Goal: Task Accomplishment & Management: Manage account settings

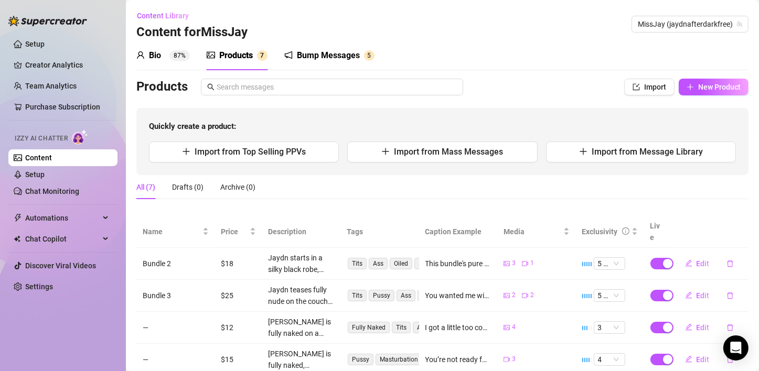
click at [528, 79] on div "Products" at bounding box center [359, 87] width 446 height 17
click at [698, 88] on span "New Product" at bounding box center [719, 87] width 42 height 8
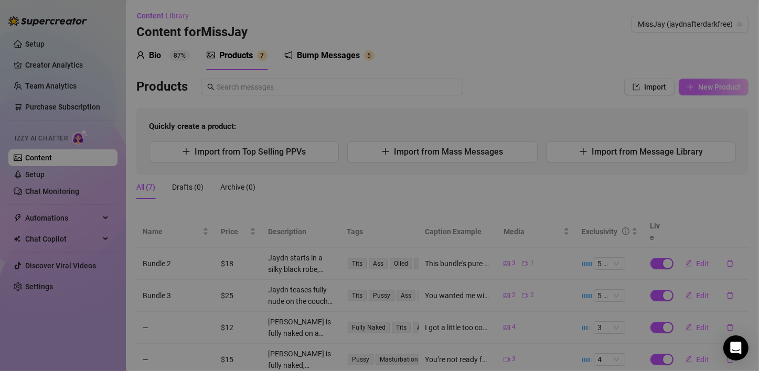
type textarea "Type your message here..."
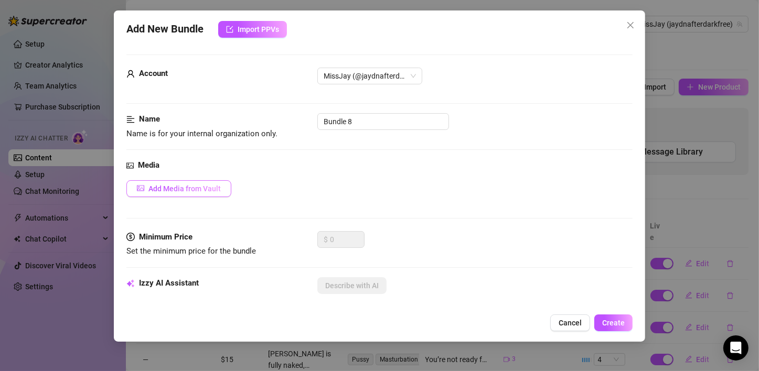
click at [202, 186] on span "Add Media from Vault" at bounding box center [184, 189] width 72 height 8
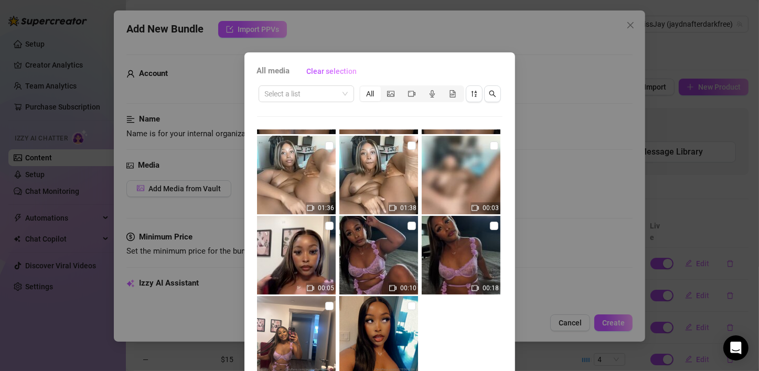
scroll to position [796, 0]
click at [463, 347] on div "00:12 00:02 00:26 00:30 00:50 00:10 00:24 01:36 01:38 00:03 02:21 00:05 00:14 0…" at bounding box center [379, 261] width 245 height 262
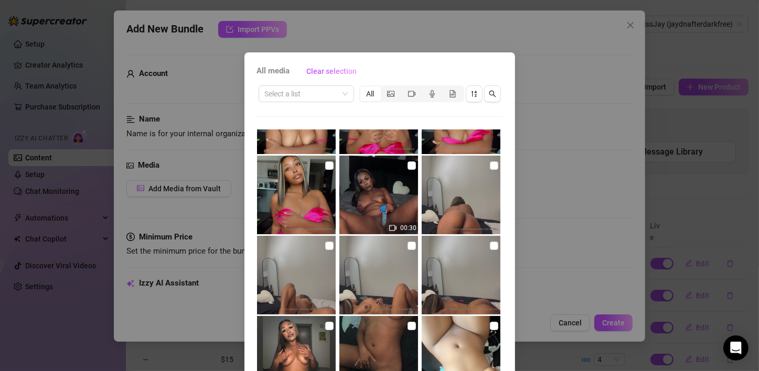
scroll to position [0, 0]
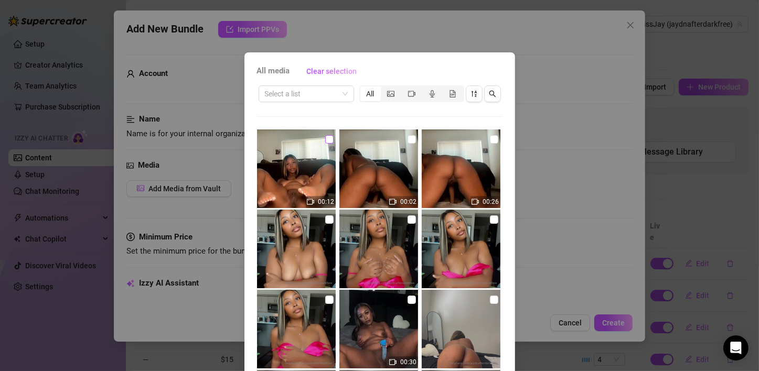
click at [325, 140] on input "checkbox" at bounding box center [329, 139] width 8 height 8
checkbox input "true"
click at [490, 141] on input "checkbox" at bounding box center [494, 139] width 8 height 8
checkbox input "true"
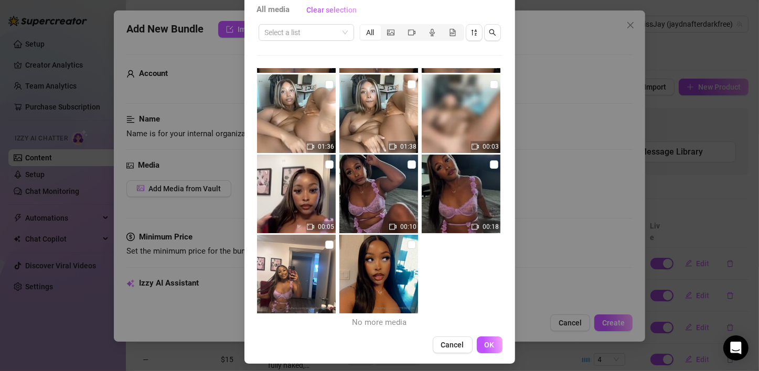
scroll to position [67, 0]
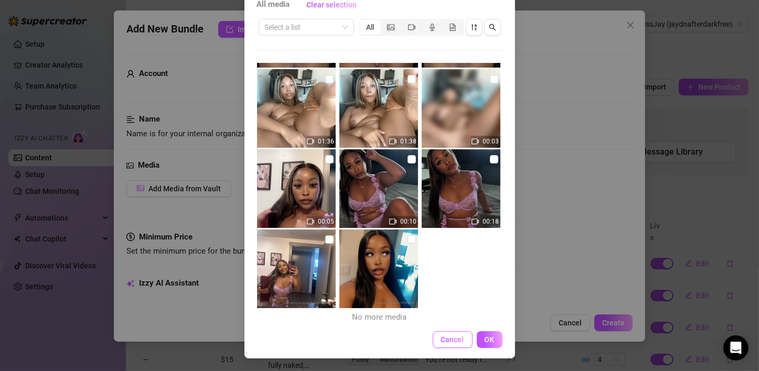
click at [448, 340] on span "Cancel" at bounding box center [452, 340] width 23 height 8
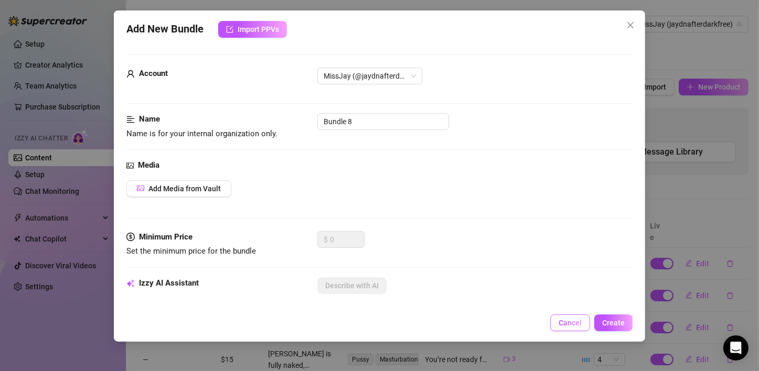
click at [563, 321] on span "Cancel" at bounding box center [570, 323] width 23 height 8
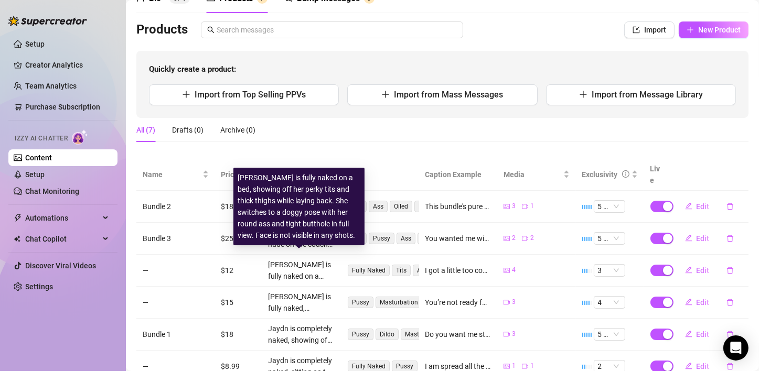
scroll to position [52, 0]
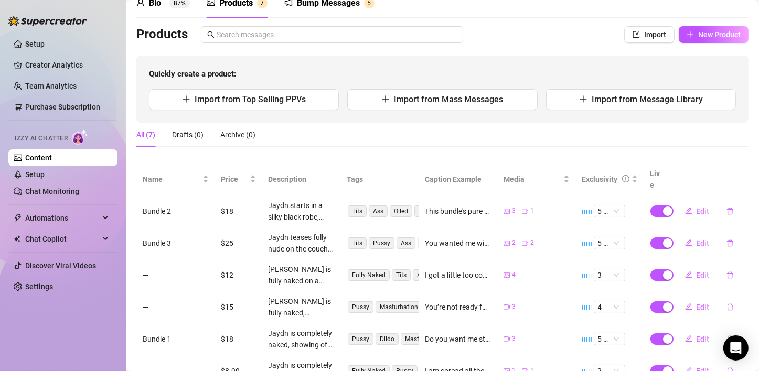
click at [462, 131] on div "All (7) Drafts (0) Archive (0)" at bounding box center [442, 135] width 612 height 24
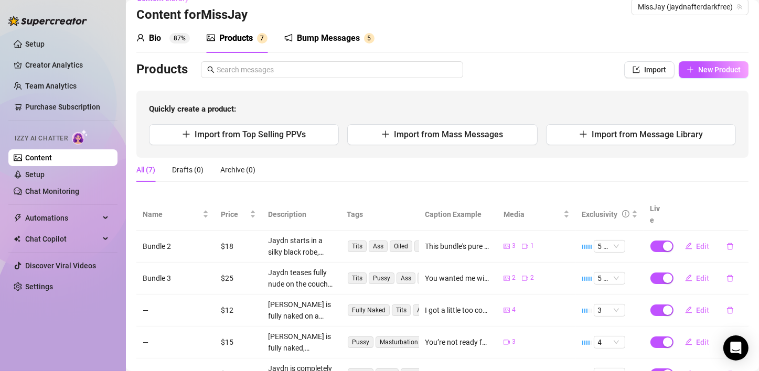
scroll to position [0, 0]
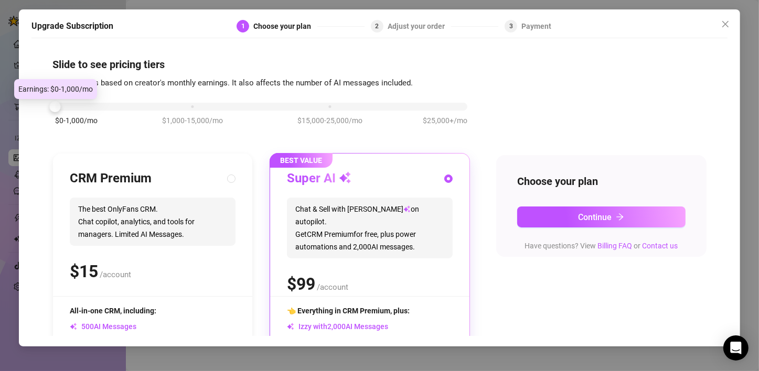
drag, startPoint x: 190, startPoint y: 104, endPoint x: 77, endPoint y: 114, distance: 113.2
click at [77, 107] on div "$0-1,000/mo $1,000-15,000/mo $15,000-25,000/mo $25,000+/mo" at bounding box center [261, 104] width 412 height 6
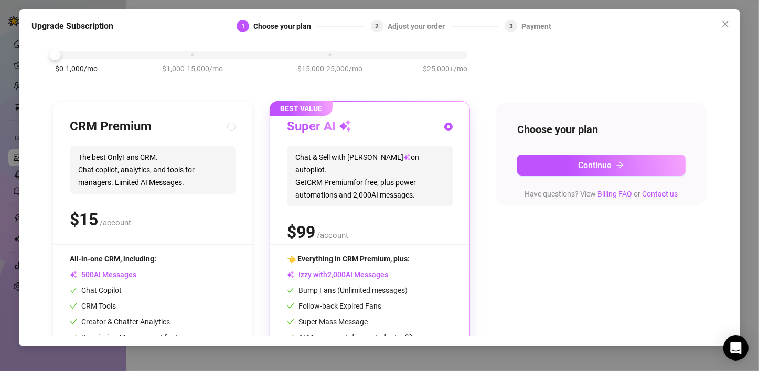
scroll to position [12, 0]
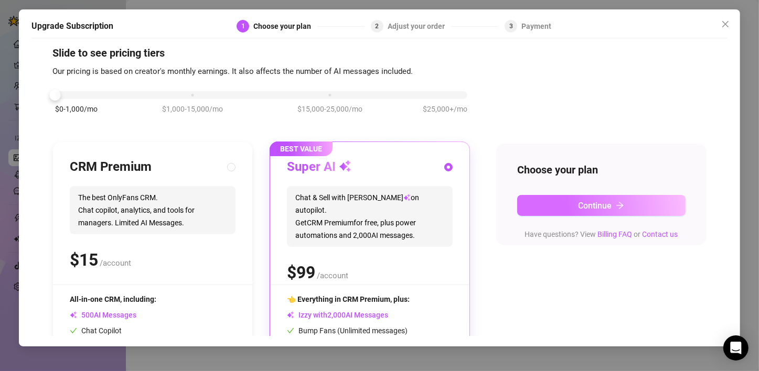
click at [550, 205] on button "Continue" at bounding box center [601, 205] width 168 height 21
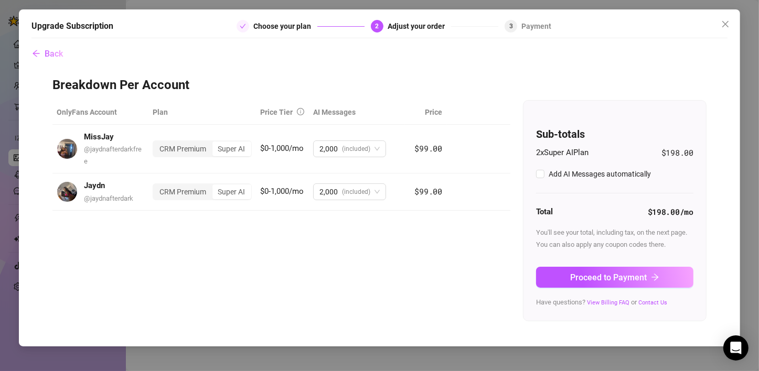
checkbox input "true"
click at [463, 192] on icon "delete" at bounding box center [462, 191] width 7 height 7
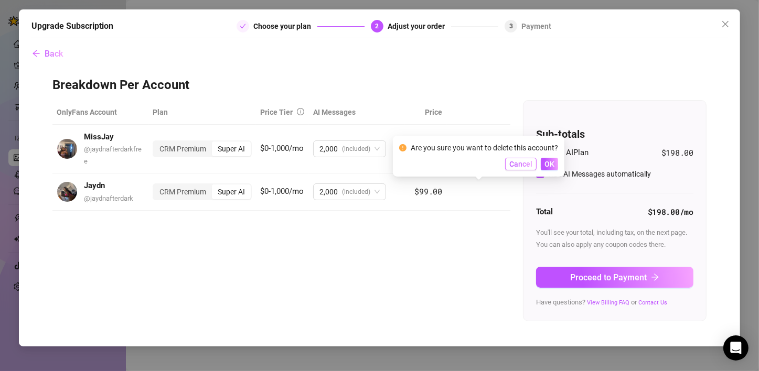
click at [519, 167] on span "Cancel" at bounding box center [520, 164] width 23 height 8
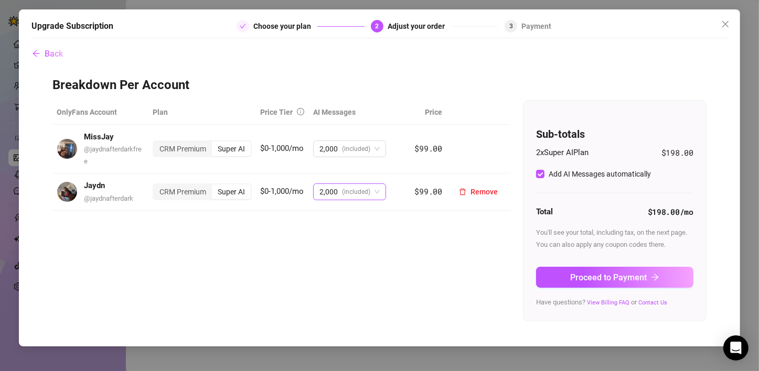
click at [369, 197] on span "(included)" at bounding box center [356, 192] width 28 height 16
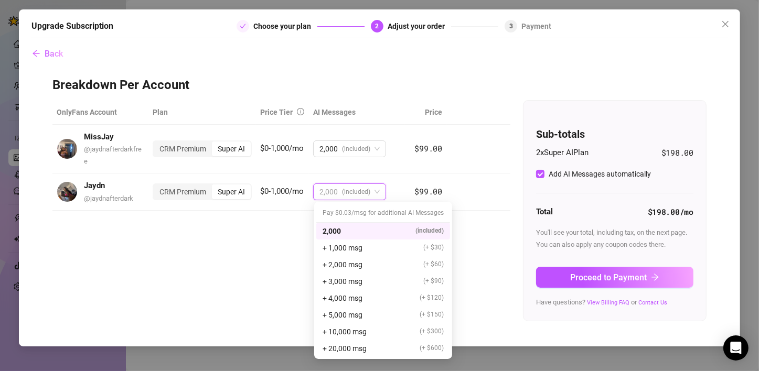
click at [366, 214] on div "Pay $0.03/msg for additional AI Messages" at bounding box center [383, 213] width 134 height 19
click at [212, 232] on div "OnlyFans Account Plan Price Tier AI Messages Price MissJay @ jaydnafterdarkfree…" at bounding box center [379, 210] width 654 height 221
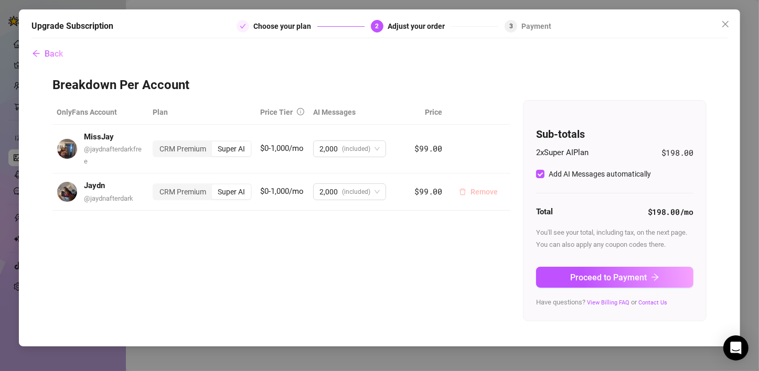
click at [486, 192] on span "Remove" at bounding box center [483, 192] width 27 height 8
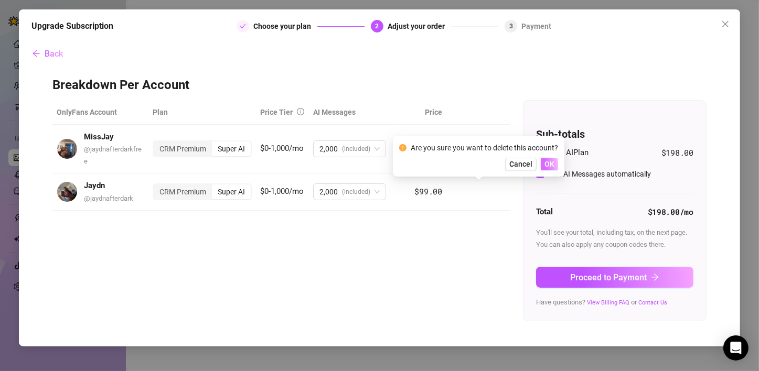
click at [546, 165] on span "OK" at bounding box center [549, 164] width 10 height 8
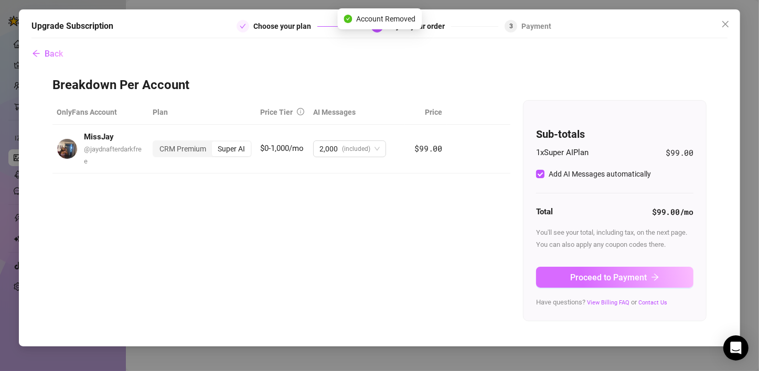
click at [597, 278] on span "Proceed to Payment" at bounding box center [608, 278] width 77 height 10
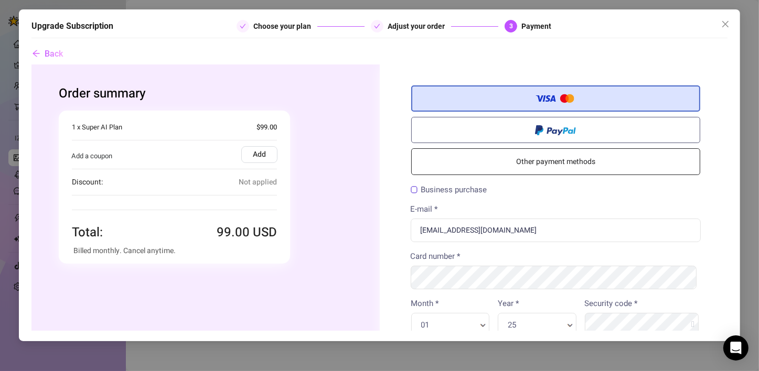
click at [247, 180] on span "Not applied" at bounding box center [258, 182] width 38 height 12
click at [253, 179] on span "Not applied" at bounding box center [258, 182] width 38 height 12
click at [257, 178] on span "Not applied" at bounding box center [258, 182] width 38 height 12
click at [260, 178] on span "Not applied" at bounding box center [258, 182] width 38 height 12
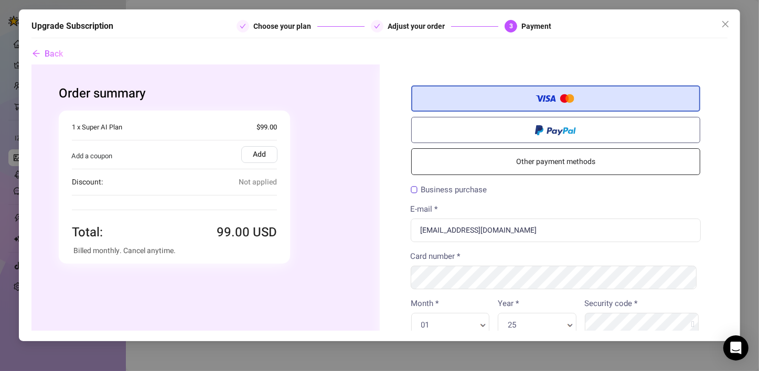
click at [255, 157] on label "Add" at bounding box center [259, 154] width 36 height 17
click at [31, 64] on input "Add" at bounding box center [31, 64] width 0 height 0
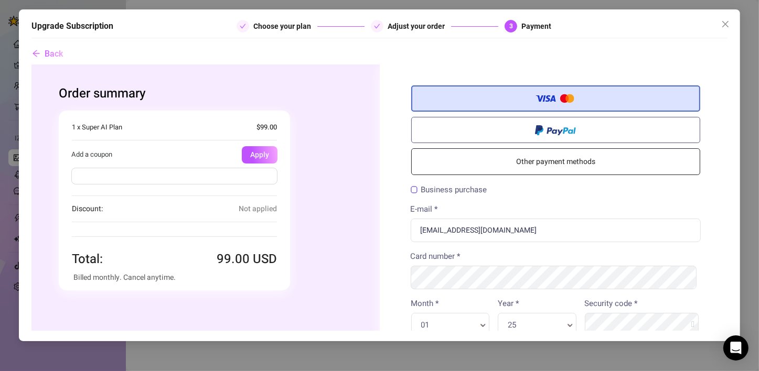
click at [203, 173] on input "text" at bounding box center [174, 175] width 206 height 17
type input "ALANAH7"
click at [258, 150] on button "Apply" at bounding box center [260, 154] width 36 height 17
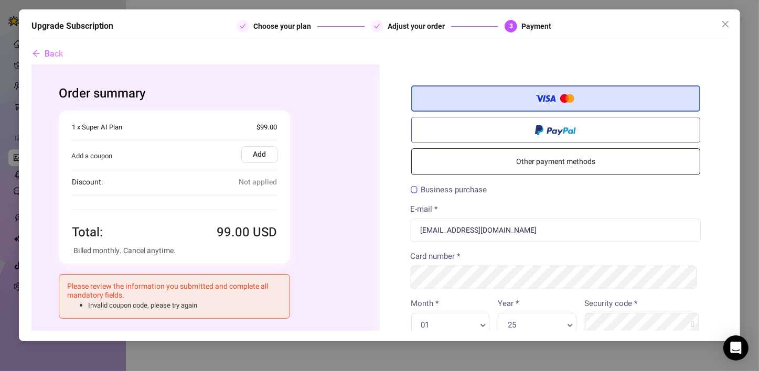
click at [243, 156] on label "Add" at bounding box center [259, 154] width 36 height 17
click at [31, 64] on input "Add" at bounding box center [31, 64] width 0 height 0
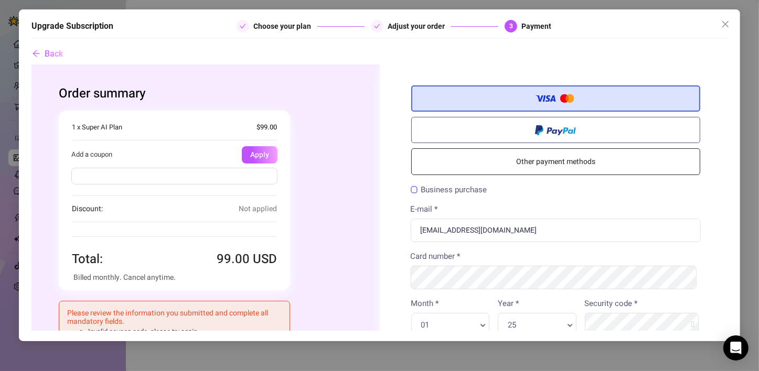
click at [86, 174] on input "text" at bounding box center [174, 175] width 206 height 17
type input "a"
type input "ALANAH70OFF"
click at [260, 156] on button "Apply" at bounding box center [260, 154] width 36 height 17
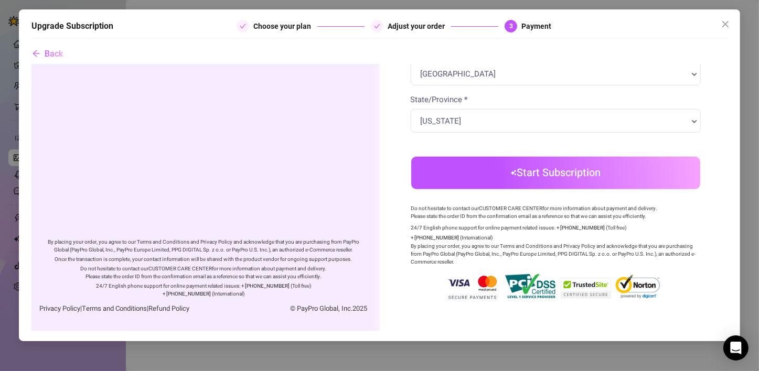
scroll to position [26, 0]
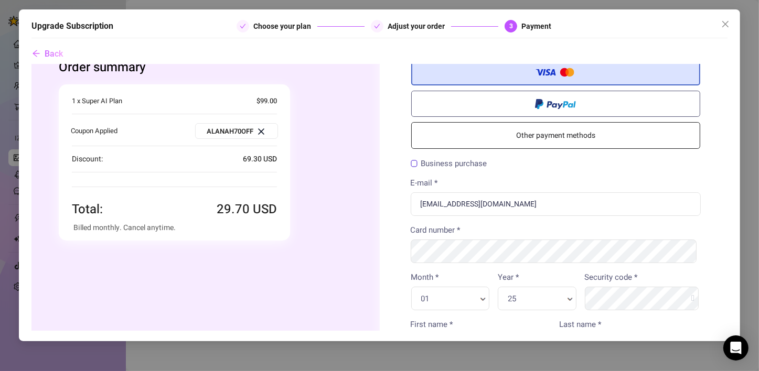
click at [520, 145] on link "Other payment methods" at bounding box center [555, 135] width 289 height 27
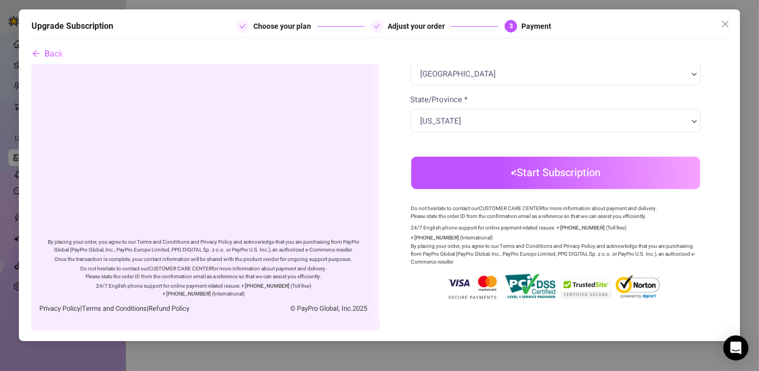
scroll to position [0, 0]
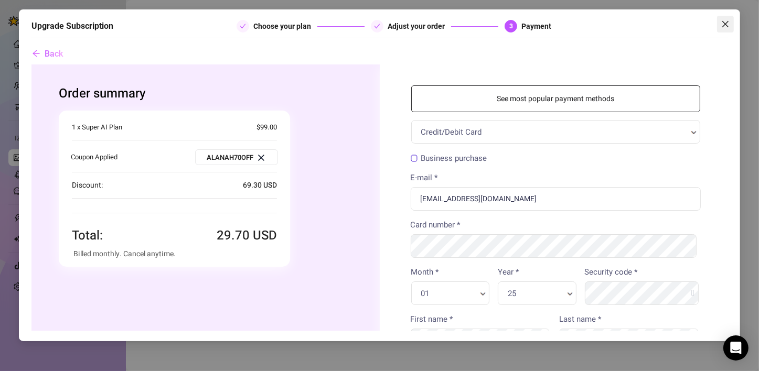
click at [726, 22] on icon "close" at bounding box center [725, 24] width 8 height 8
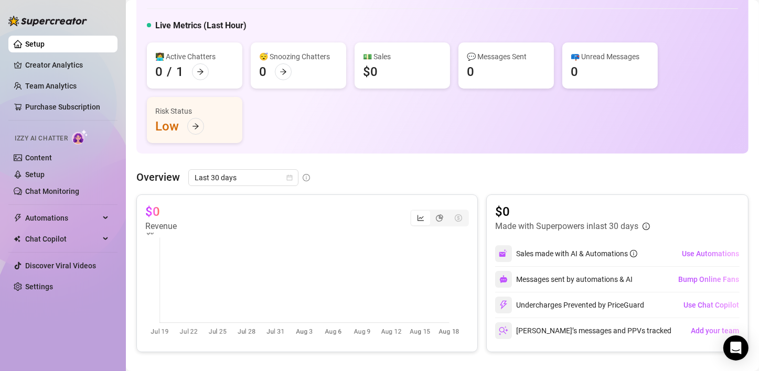
scroll to position [52, 0]
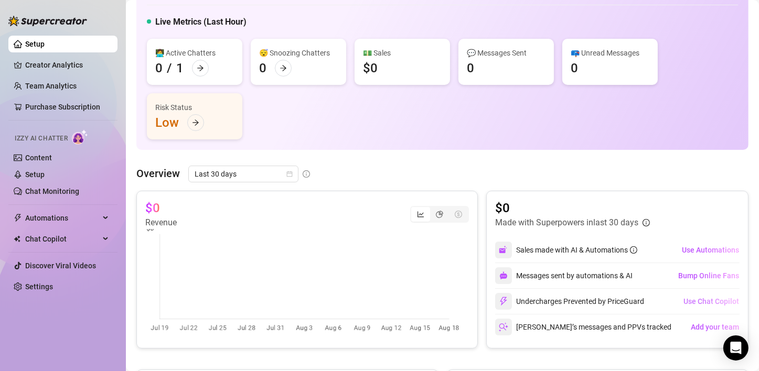
click at [720, 304] on span "Use Chat Copilot" at bounding box center [711, 301] width 56 height 8
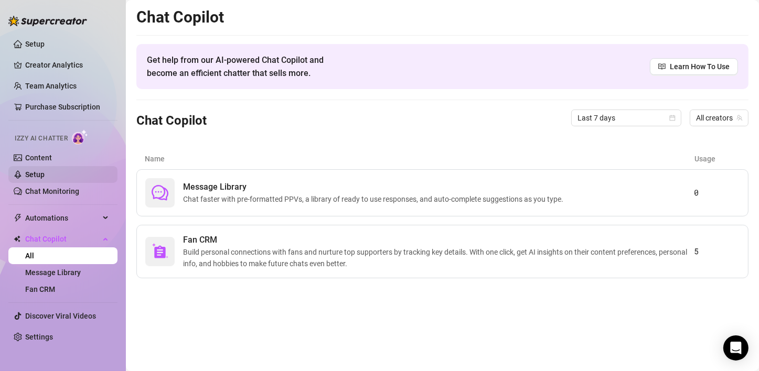
click at [38, 178] on link "Setup" at bounding box center [34, 174] width 19 height 8
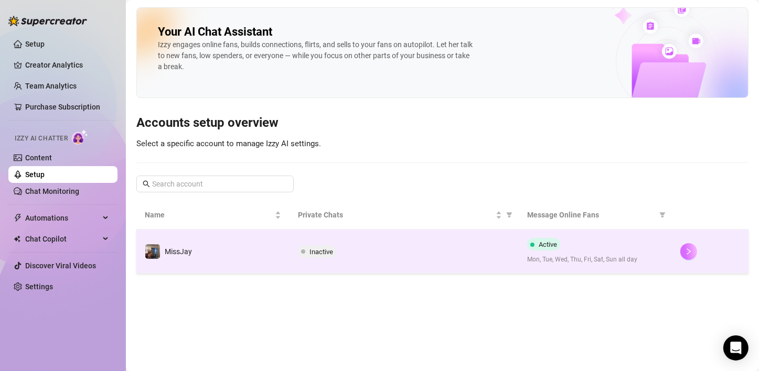
click at [686, 246] on button "button" at bounding box center [688, 251] width 17 height 17
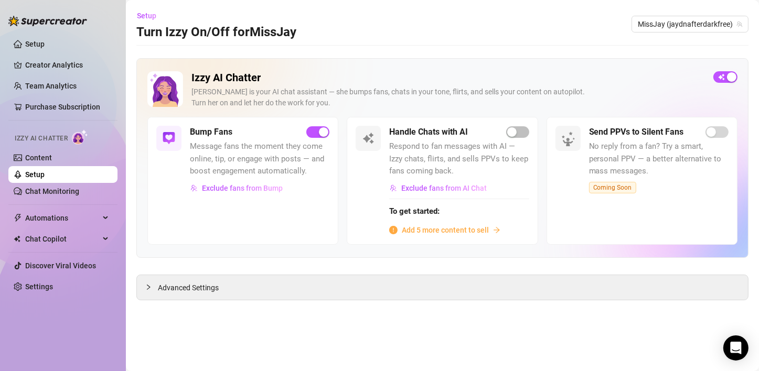
click at [454, 232] on span "Add 5 more content to sell" at bounding box center [445, 230] width 87 height 12
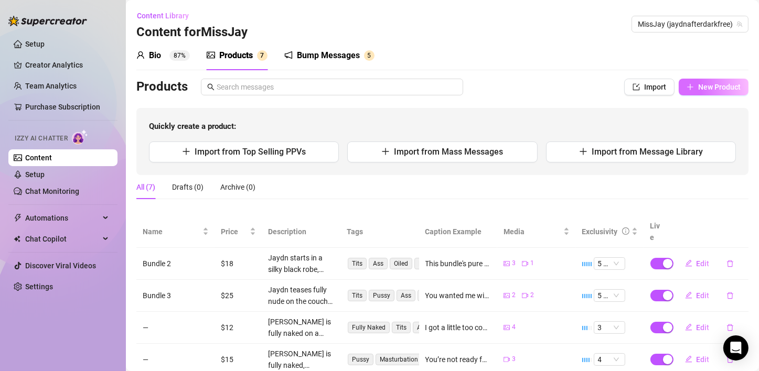
click at [698, 91] on span "New Product" at bounding box center [719, 87] width 42 height 8
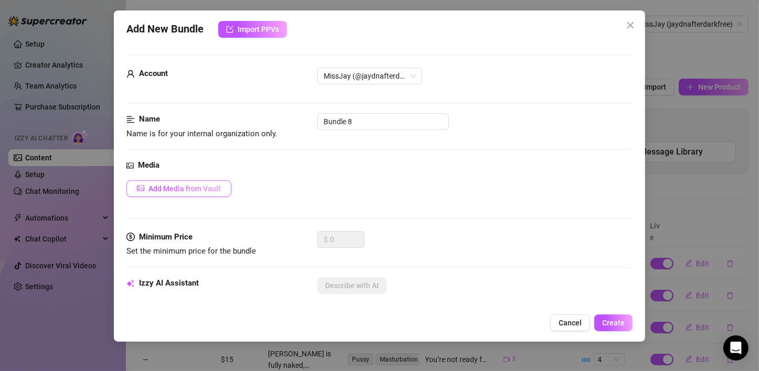
click at [173, 191] on span "Add Media from Vault" at bounding box center [184, 189] width 72 height 8
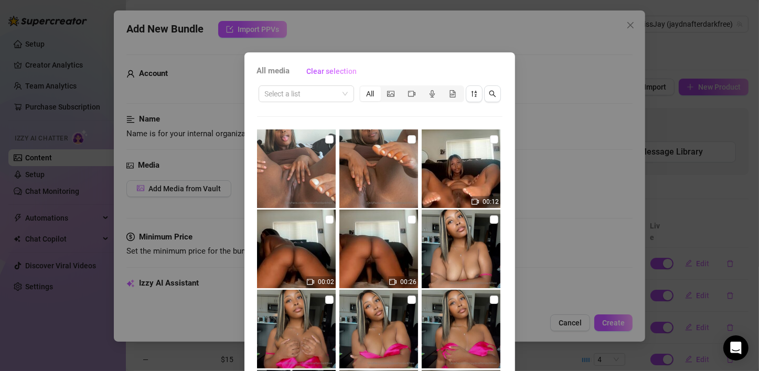
click at [402, 14] on div "All media Clear selection Select a list All 00:12 00:02 00:26 00:30 00:50 00:10…" at bounding box center [379, 185] width 759 height 371
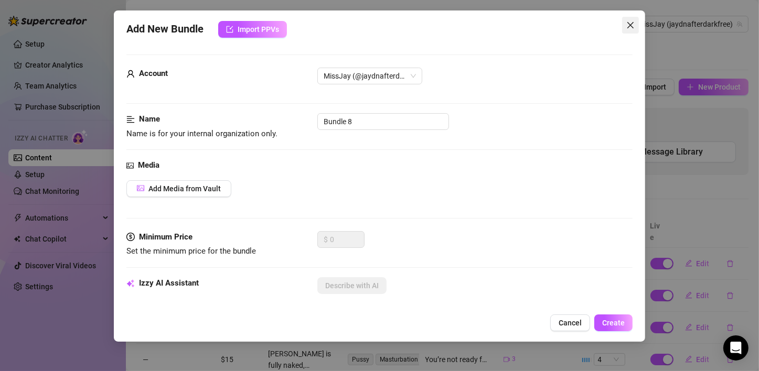
click at [630, 26] on icon "close" at bounding box center [630, 25] width 8 height 8
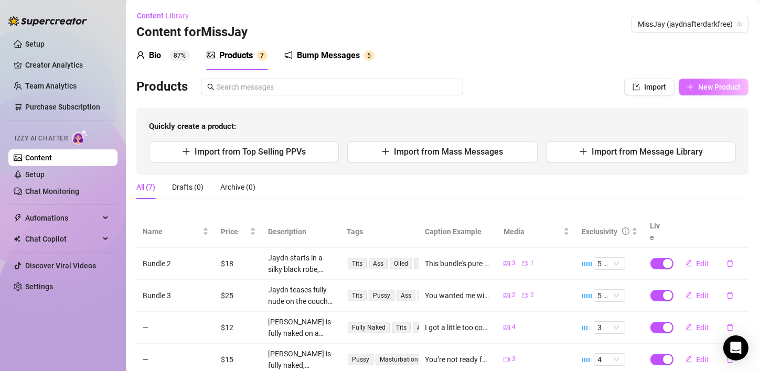
click at [698, 89] on span "New Product" at bounding box center [719, 87] width 42 height 8
type textarea "Type your message here..."
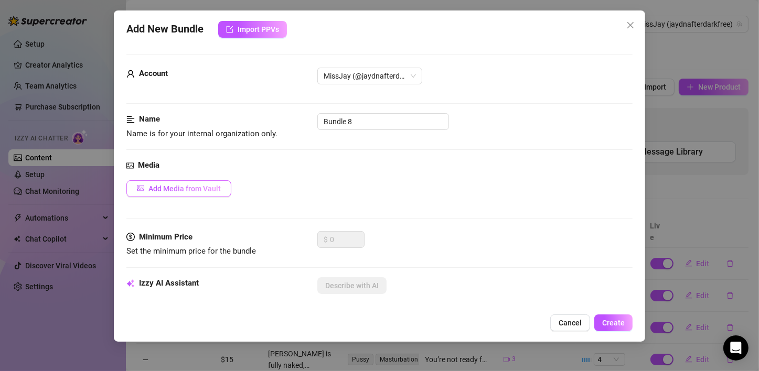
click at [228, 191] on button "Add Media from Vault" at bounding box center [178, 188] width 105 height 17
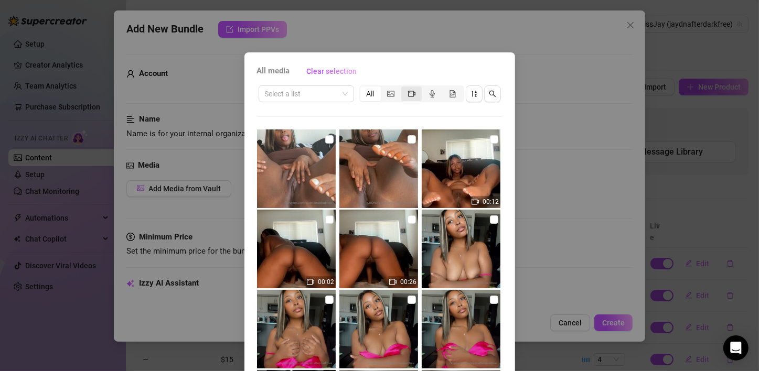
click at [408, 94] on icon "video-camera" at bounding box center [411, 93] width 7 height 7
click at [404, 88] on input "segmented control" at bounding box center [404, 88] width 0 height 0
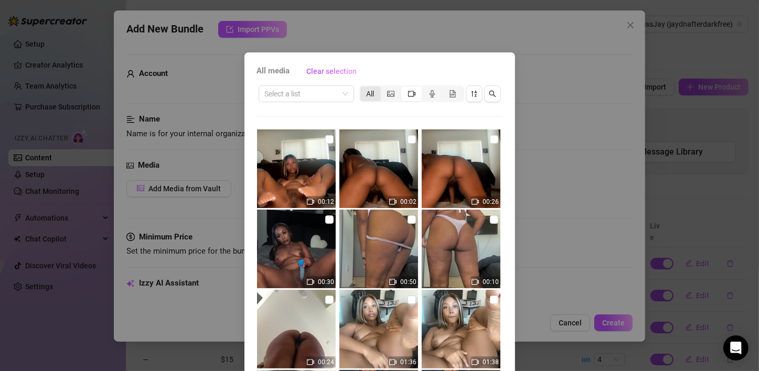
click at [363, 95] on div "All" at bounding box center [370, 94] width 20 height 15
click at [363, 88] on input "All" at bounding box center [363, 88] width 0 height 0
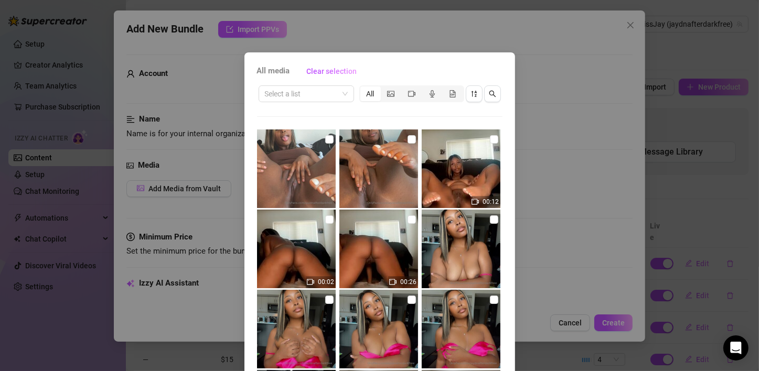
click at [555, 123] on div "All media Clear selection Select a list All 00:12 00:02 00:26 00:30 00:50 00:10…" at bounding box center [379, 185] width 759 height 371
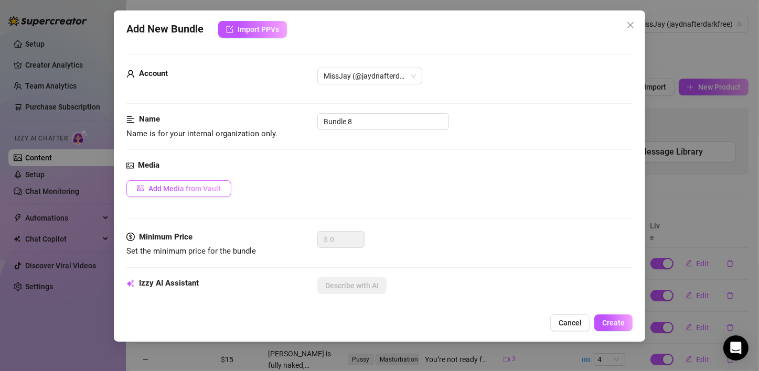
click at [203, 191] on span "Add Media from Vault" at bounding box center [184, 189] width 72 height 8
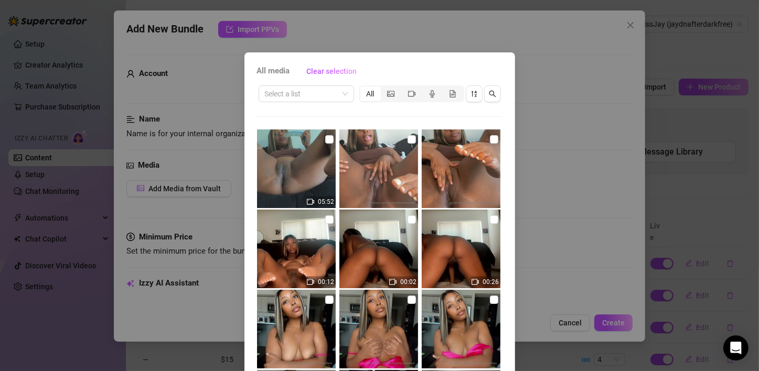
drag, startPoint x: 481, startPoint y: 137, endPoint x: 463, endPoint y: 137, distance: 17.8
click at [490, 137] on input "checkbox" at bounding box center [494, 139] width 8 height 8
checkbox input "true"
click at [407, 141] on input "checkbox" at bounding box center [411, 139] width 8 height 8
checkbox input "true"
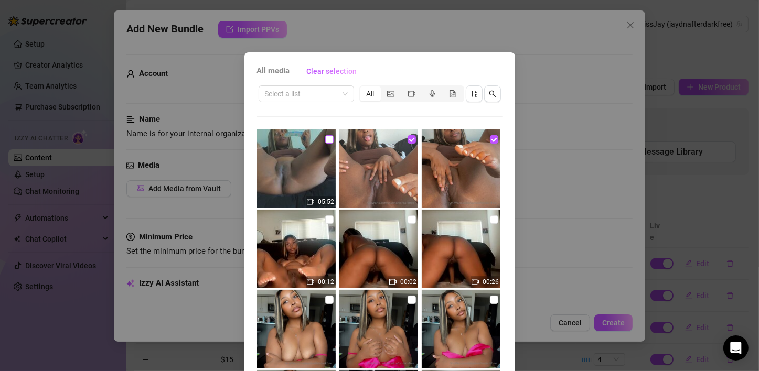
click at [325, 137] on input "checkbox" at bounding box center [329, 139] width 8 height 8
checkbox input "true"
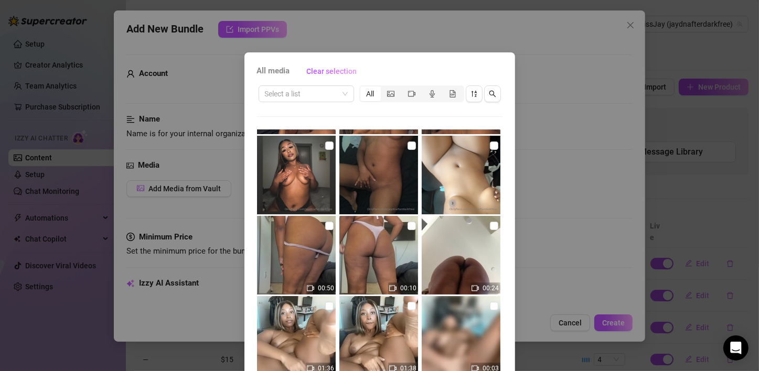
scroll to position [67, 0]
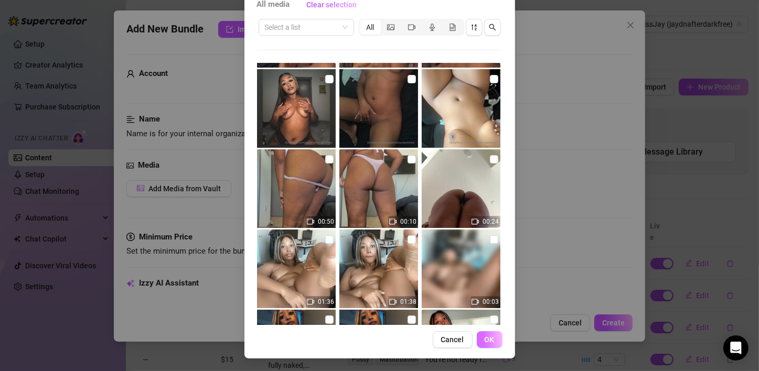
click at [485, 341] on span "OK" at bounding box center [490, 340] width 10 height 8
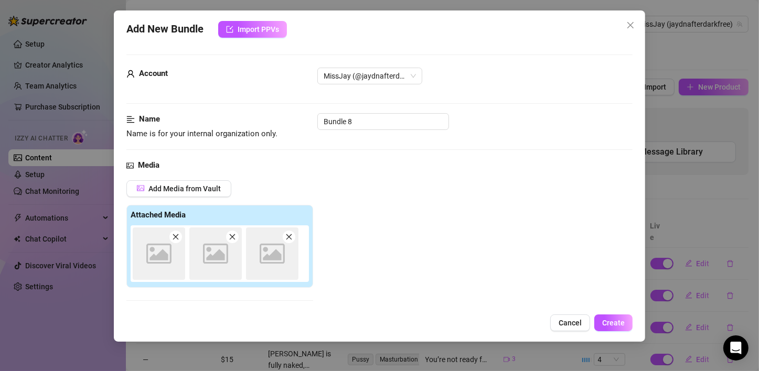
scroll to position [167, 0]
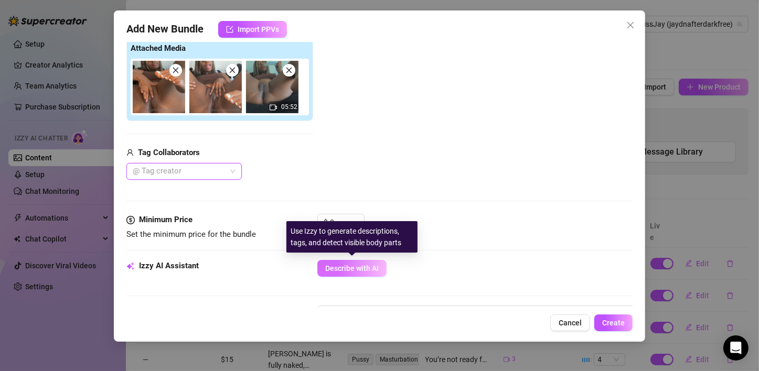
click at [353, 267] on span "Describe with AI" at bounding box center [351, 268] width 53 height 8
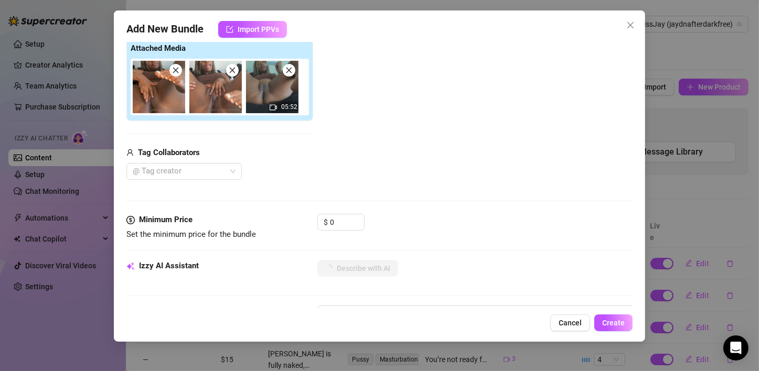
type textarea "Jaydn"
type textarea "Jaydn lays"
type textarea "Jaydn lays back"
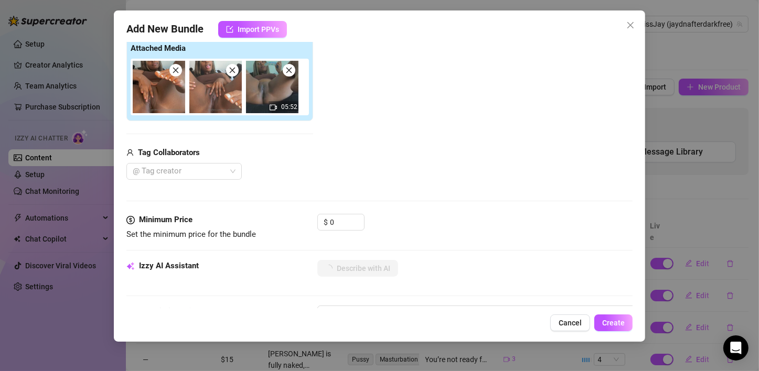
type textarea "Jaydn lays back"
type textarea "Jaydn lays back in"
type textarea "[PERSON_NAME] lays back in a"
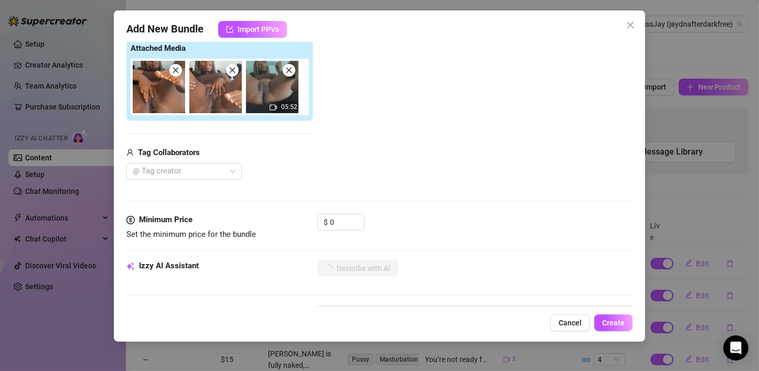
type textarea "[PERSON_NAME] lays back in a brown"
type textarea "Jaydn lays back in a brown crop"
type textarea "Jaydn lays back in a brown crop top,"
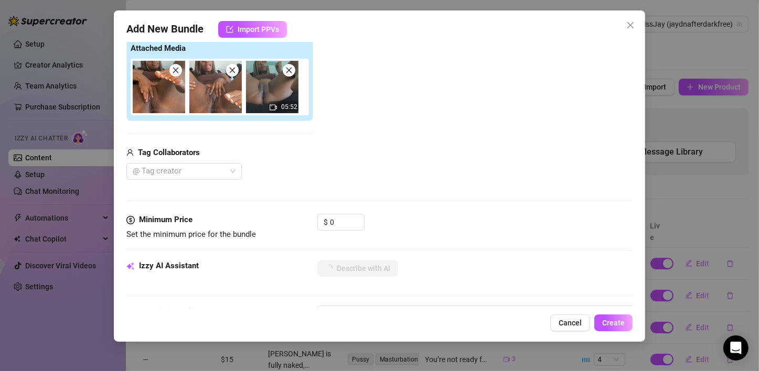
type textarea "Jaydn lays back in a brown crop top,"
type textarea "Jaydn lays back in a brown crop top, legs"
type textarea "Jaydn lays back in a brown crop top, legs spread"
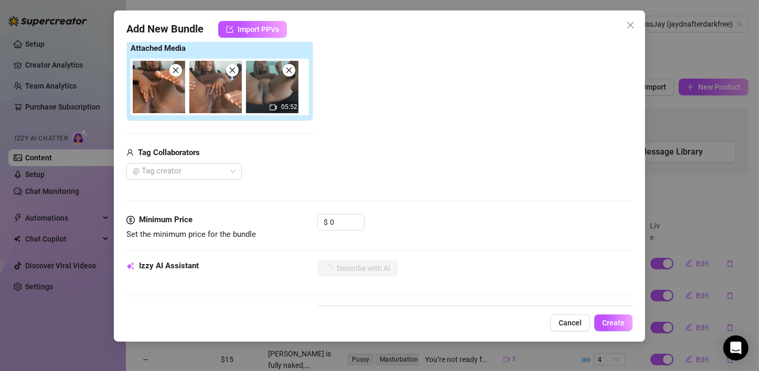
type textarea "Jaydn lays back in a brown crop top, legs spread wide"
type textarea "Jaydn lays back in a brown crop top, legs spread wide with"
type textarea "[PERSON_NAME] lays back in a brown crop top, legs spread wide with her"
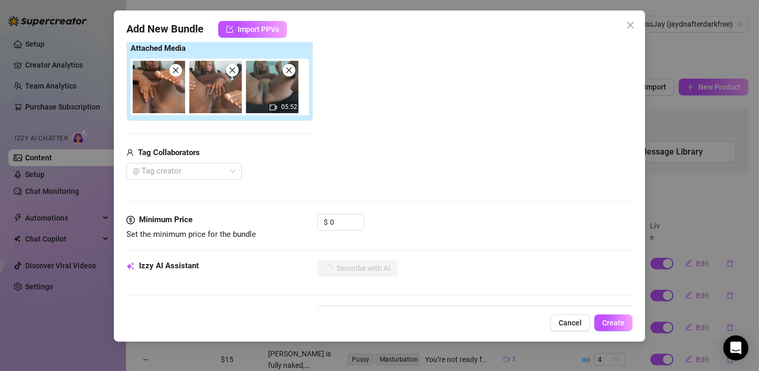
type textarea "[PERSON_NAME] lays back in a brown crop top, legs spread wide with her"
type textarea "[PERSON_NAME] lays back in a brown crop top, legs spread wide with her bare"
type textarea "[PERSON_NAME] lays back in a brown crop top, legs spread wide with her bare pus…"
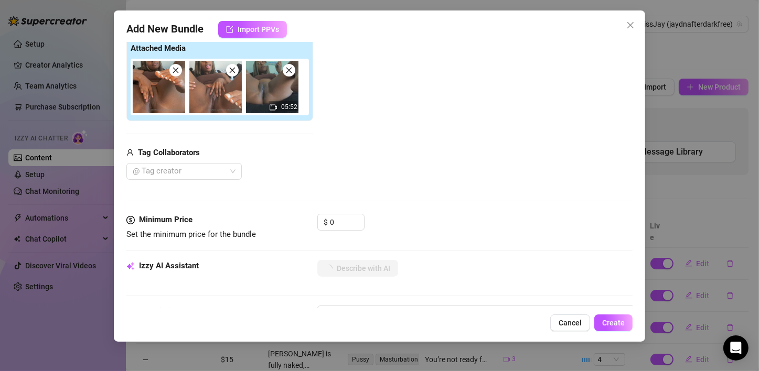
type textarea "Jaydn lays back in a brown crop top, legs spread wide with her bare pussy fully"
type textarea "Jaydn lays back in a brown crop top, legs spread wide with her bare pussy fully…"
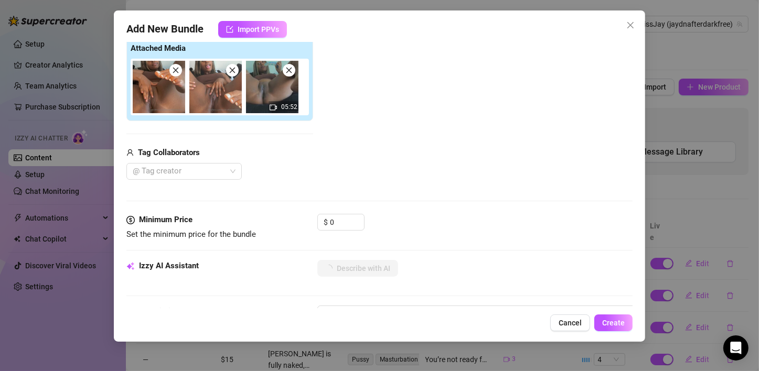
type textarea "Jaydn lays back in a brown crop top, legs spread wide with her bare pussy fully…"
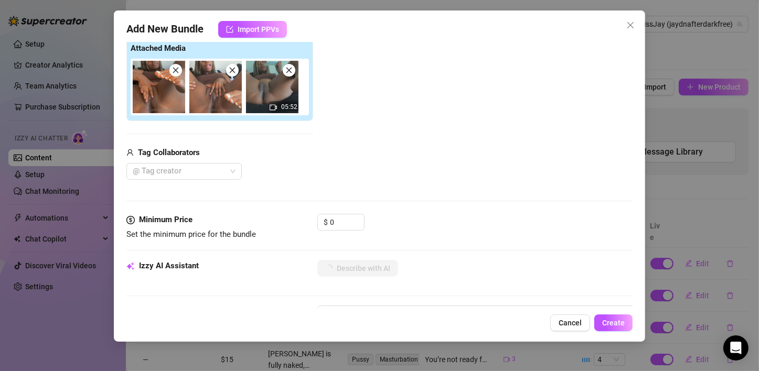
type textarea "Jaydn lays back in a brown crop top, legs spread wide with her bare pussy fully…"
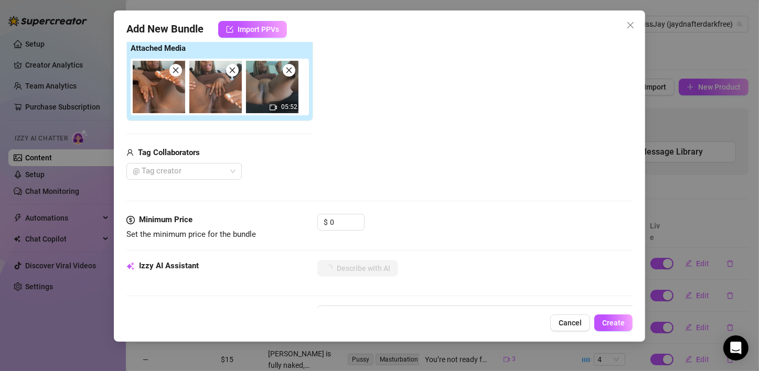
type textarea "Jaydn lays back in a brown crop top, legs spread wide with her bare pussy fully…"
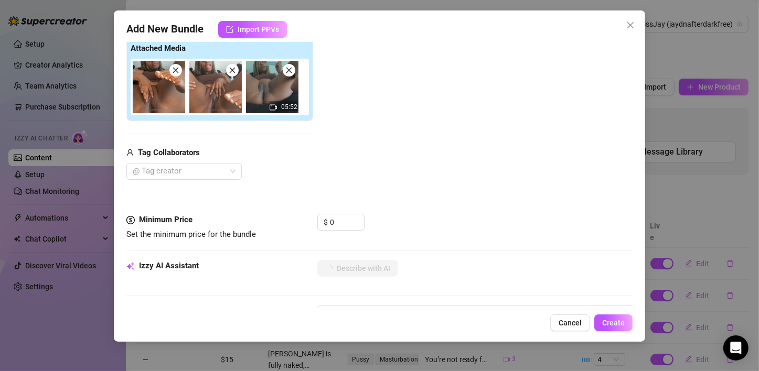
type textarea "Jaydn lays back in a brown crop top, legs spread wide with her bare pussy fully…"
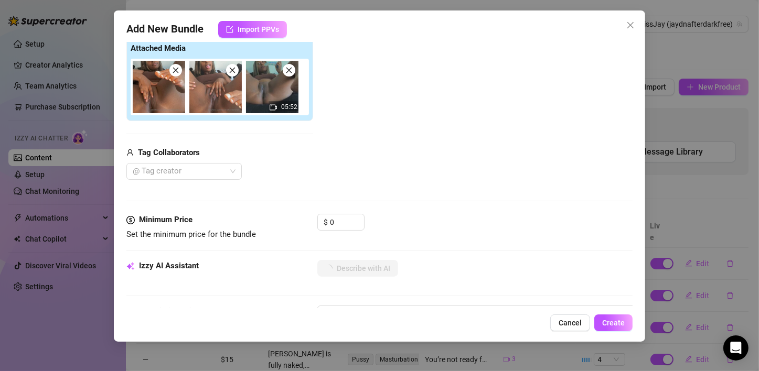
type textarea "Jaydn lays back in a brown crop top, legs spread wide with her bare pussy fully…"
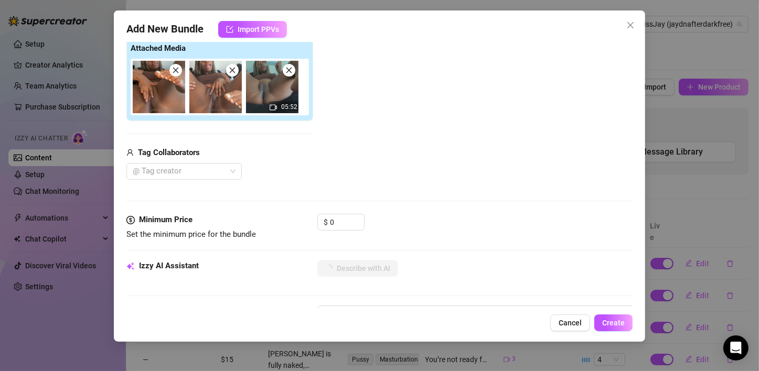
type textarea "Jaydn lays back in a brown crop top, legs spread wide with her bare pussy fully…"
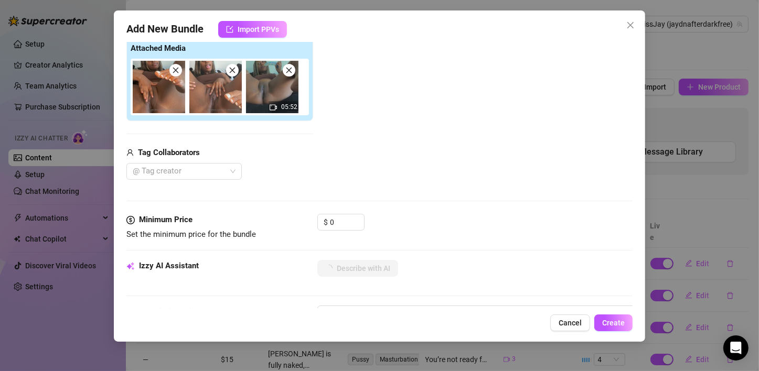
type textarea "Jaydn lays back in a brown crop top, legs spread wide with her bare pussy fully…"
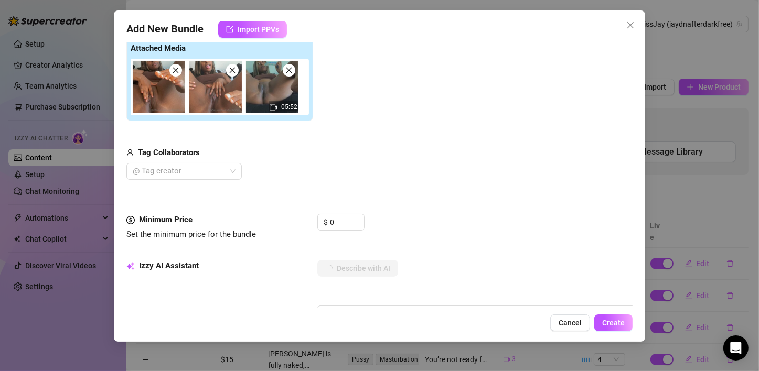
type textarea "Jaydn lays back in a brown crop top, legs spread wide with her bare pussy fully…"
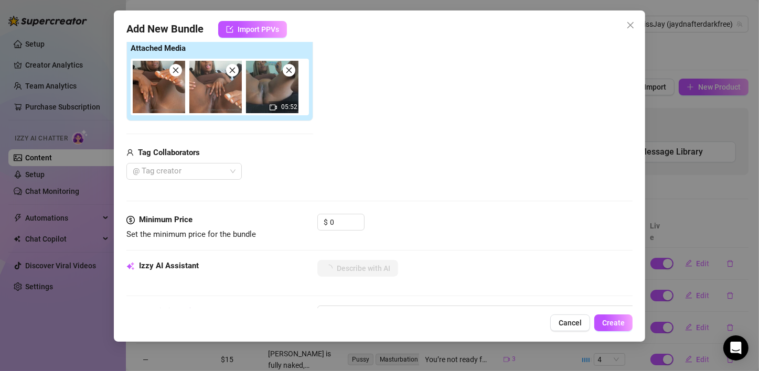
type textarea "Jaydn lays back in a brown crop top, legs spread wide with her bare pussy fully…"
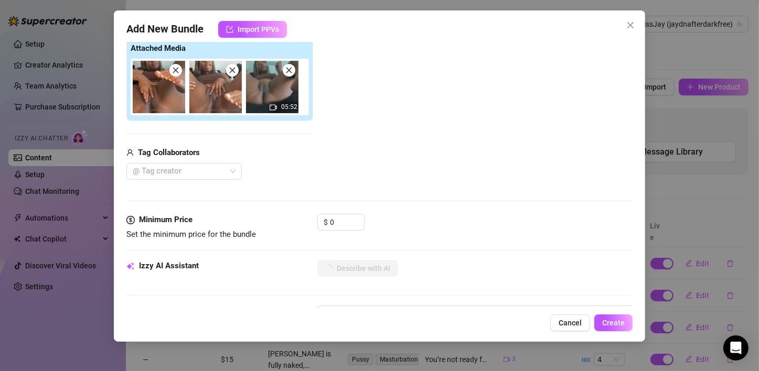
type textarea "Jaydn lays back in a brown crop top, legs spread wide with her bare pussy fully…"
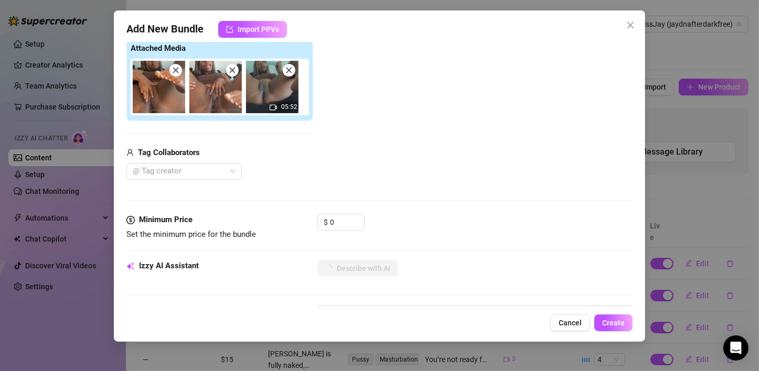
type textarea "Jaydn lays back in a brown crop top, legs spread wide with her bare pussy fully…"
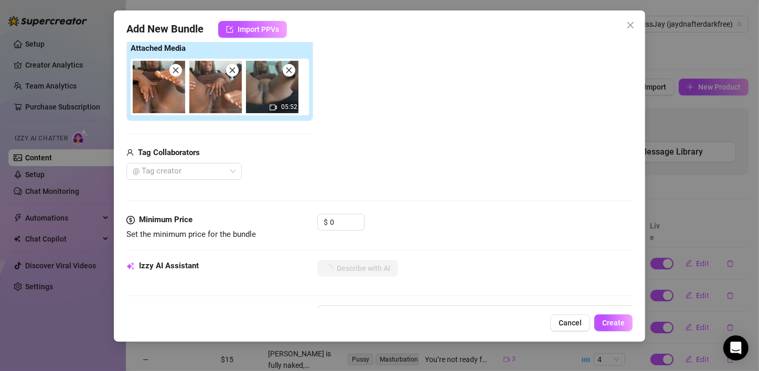
type textarea "Jaydn lays back in a brown crop top, legs spread wide with her bare pussy fully…"
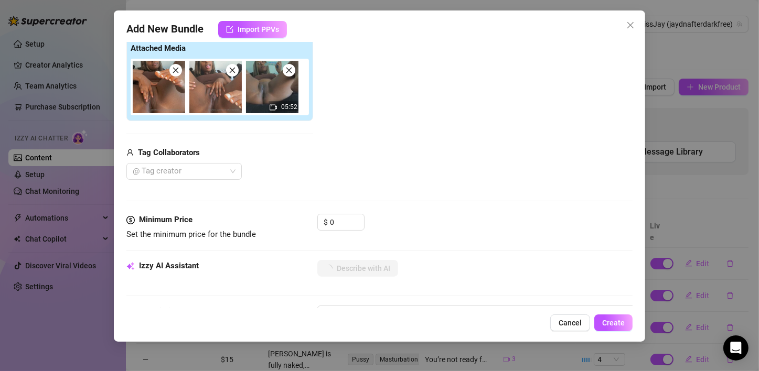
type textarea "Jaydn lays back in a brown crop top, legs spread wide with her bare pussy fully…"
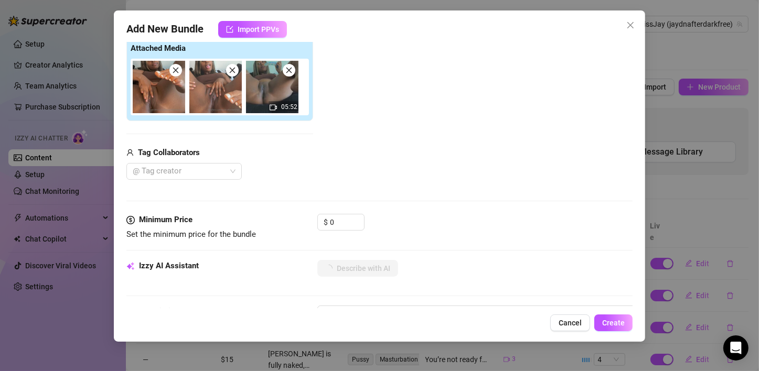
type textarea "Jaydn lays back in a brown crop top, legs spread wide with her bare pussy fully…"
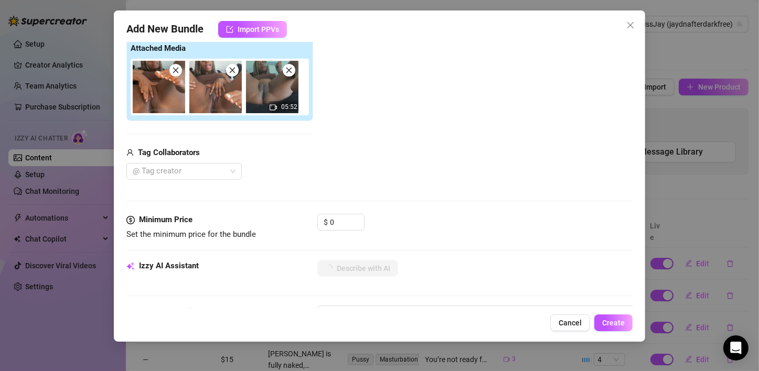
type textarea "Jaydn lays back in a brown crop top, legs spread wide with her bare pussy fully…"
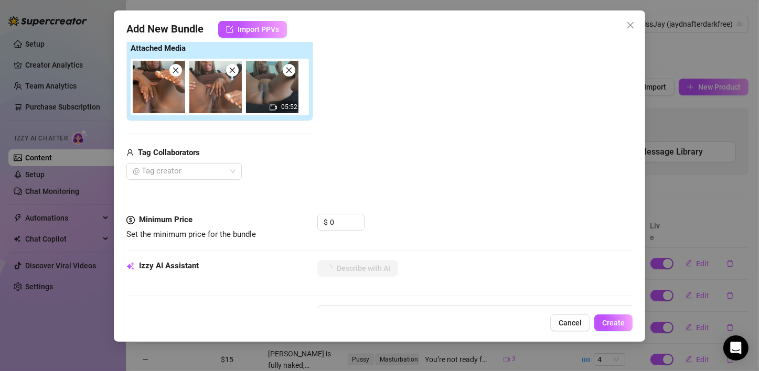
type textarea "Jaydn lays back in a brown crop top, legs spread wide with her bare pussy fully…"
click at [348, 219] on input "0" at bounding box center [347, 222] width 34 height 16
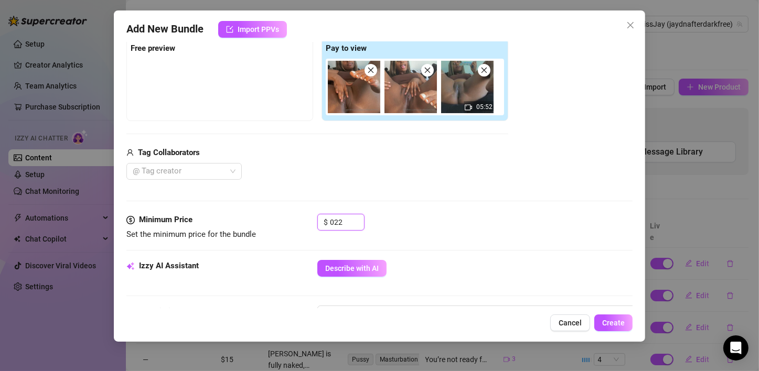
drag, startPoint x: 345, startPoint y: 220, endPoint x: 310, endPoint y: 215, distance: 35.5
click at [310, 215] on div "Minimum Price Set the minimum price for the bundle $ 022" at bounding box center [379, 227] width 506 height 27
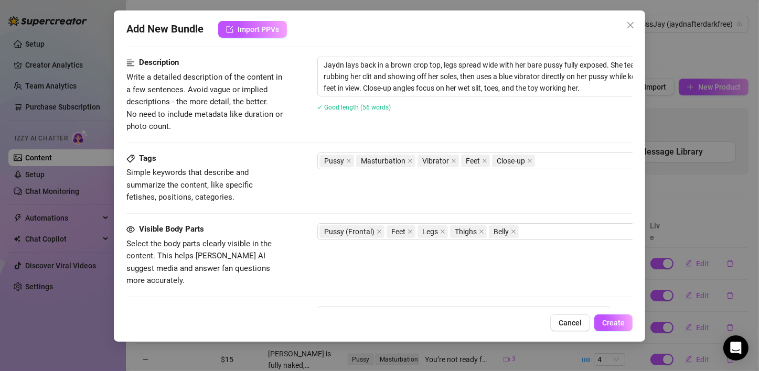
scroll to position [534, 0]
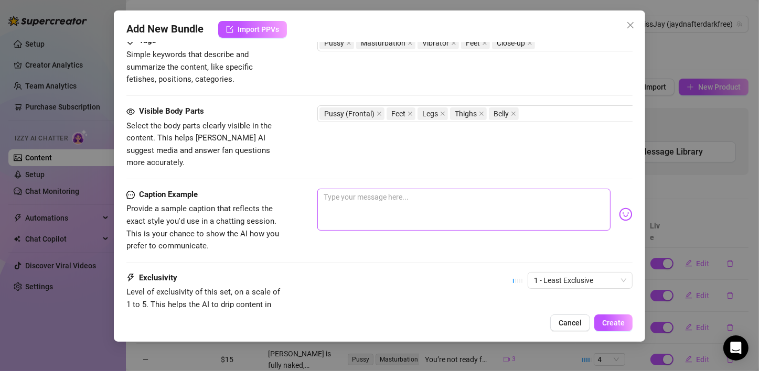
type input "22"
click at [393, 190] on textarea at bounding box center [463, 210] width 293 height 42
type textarea "i"
type textarea "iF"
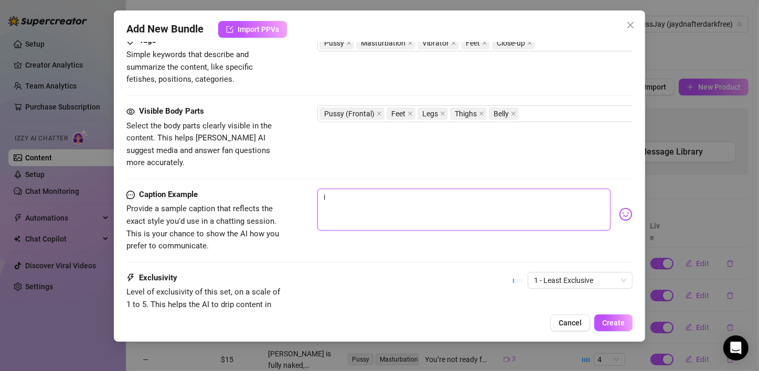
type textarea "iF"
type textarea "iF Y"
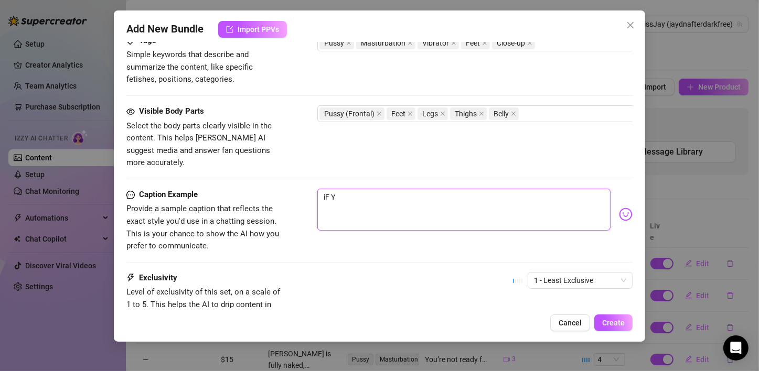
type textarea "iF YO"
type textarea "iF YOU"
type textarea "iF YOU;"
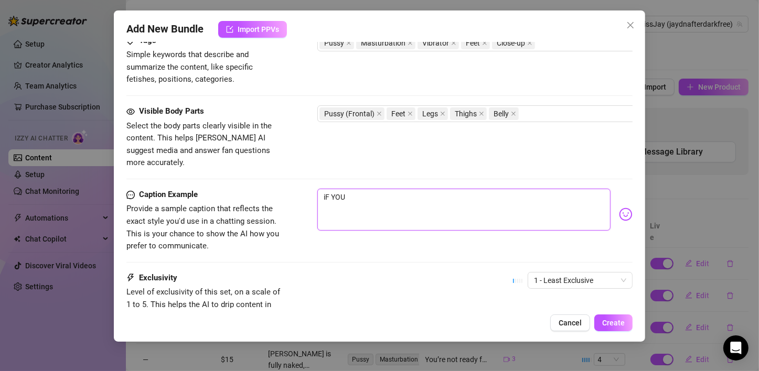
type textarea "iF YOU;"
type textarea "iF YOU;V"
type textarea "iF YOU;VE"
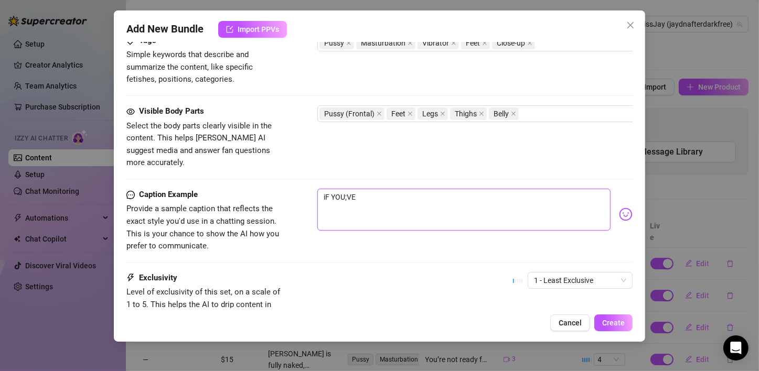
type textarea "iF YOU;VE"
type textarea "iF YOU;V"
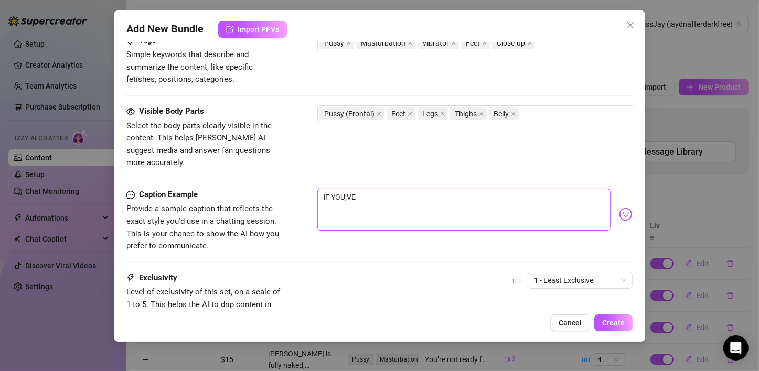
type textarea "iF YOU;V"
type textarea "iF YOU;"
type textarea "iF YOU"
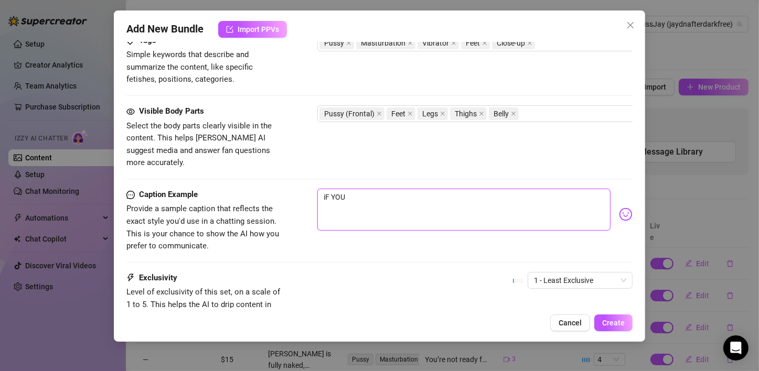
type textarea "iF YO"
type textarea "iF Y"
type textarea "iF"
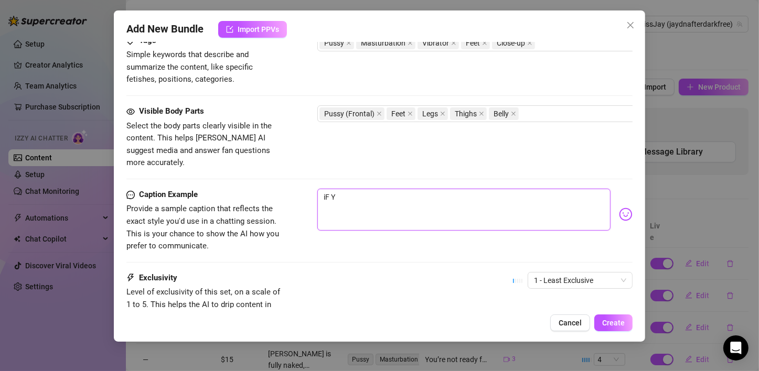
type textarea "iF"
type textarea "i"
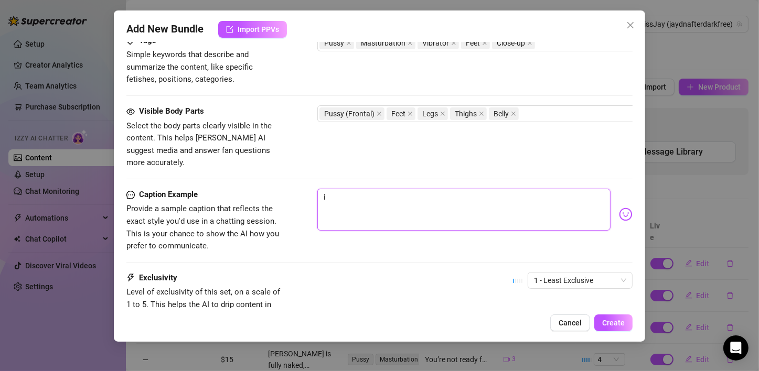
type textarea "Type your message here..."
type textarea "I"
type textarea "If"
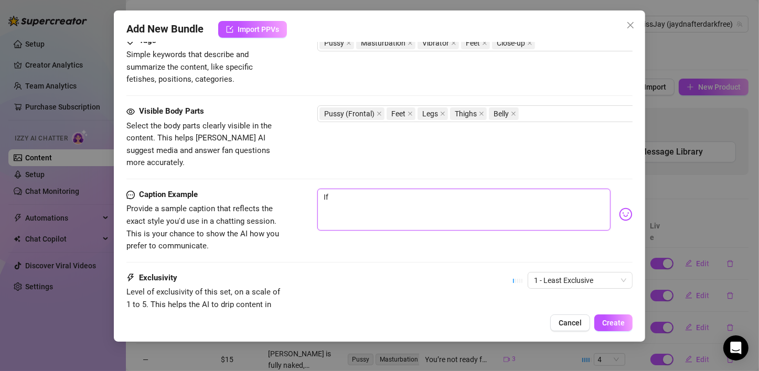
type textarea "If"
type textarea "If y"
type textarea "If yo"
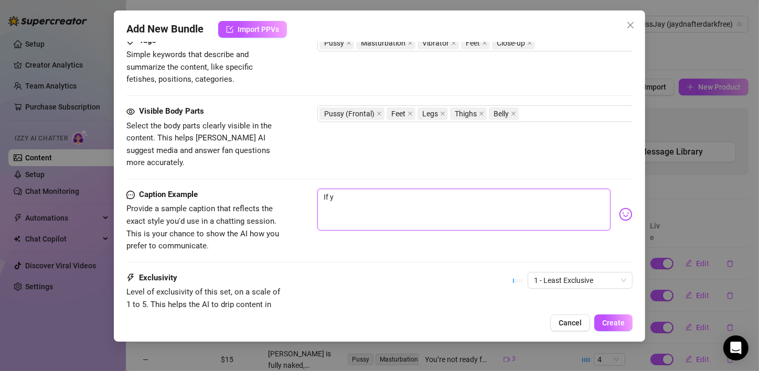
type textarea "If yo"
type textarea "If you"
type textarea "If you'"
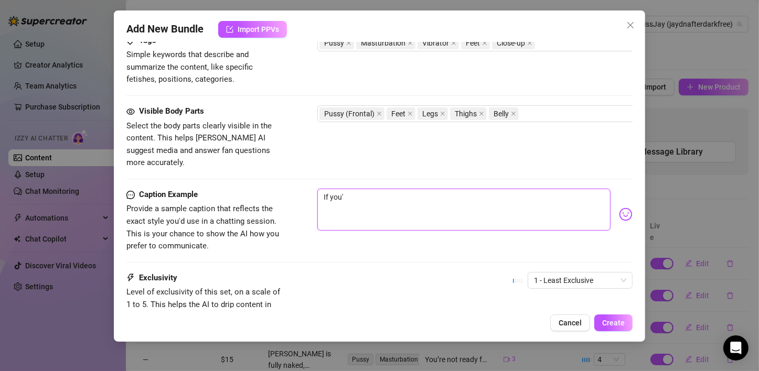
type textarea "If you'v"
type textarea "If you've"
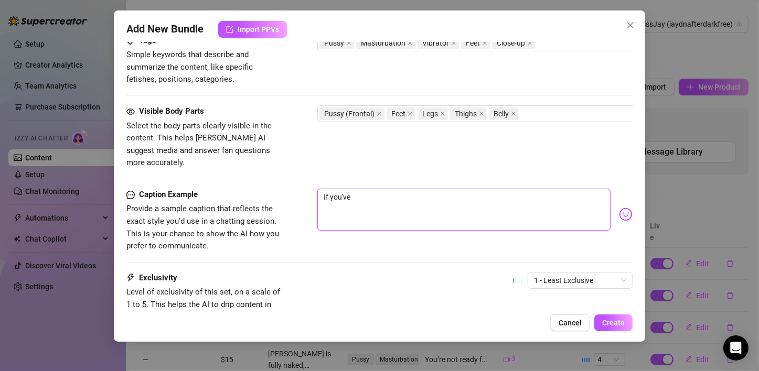
type textarea "If you've"
type textarea "If you've b"
type textarea "If you've be"
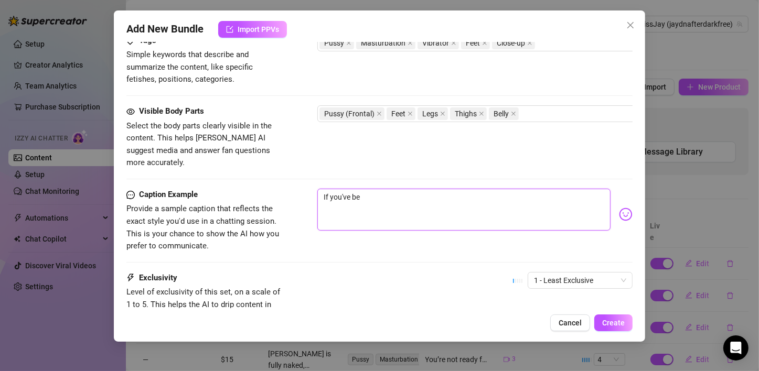
type textarea "If you've bee"
type textarea "If you've been"
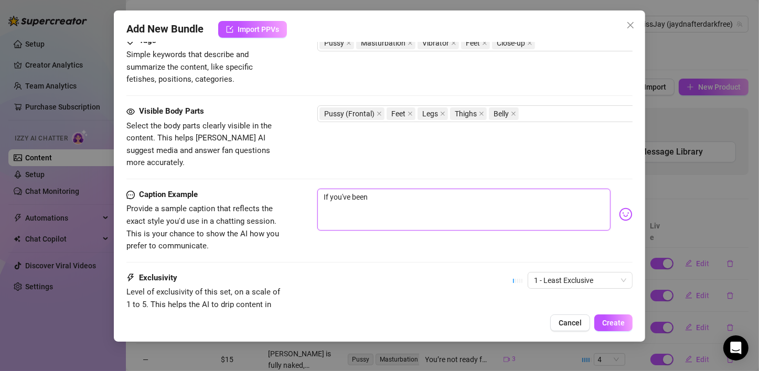
type textarea "If you've been"
type textarea "If you've been b"
type textarea "If you've been be"
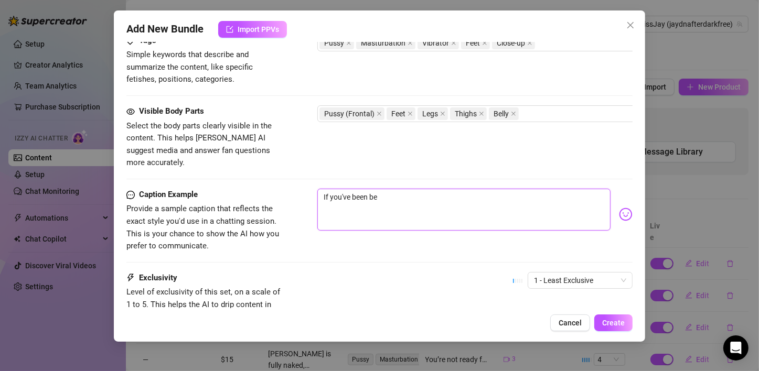
type textarea "If you've been beg"
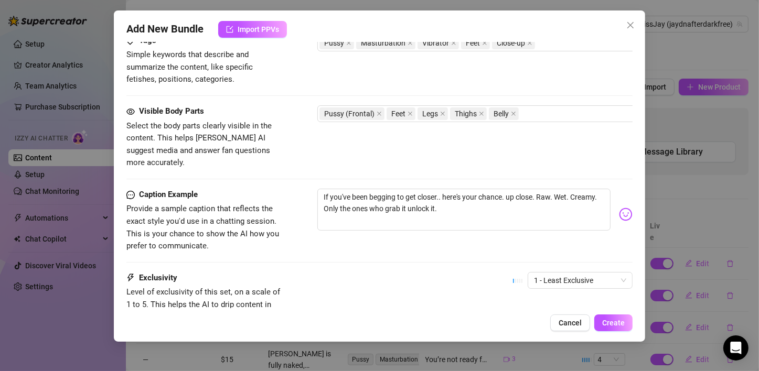
click at [617, 200] on div "☝️ Pick an emoji…" at bounding box center [617, 200] width 0 height 0
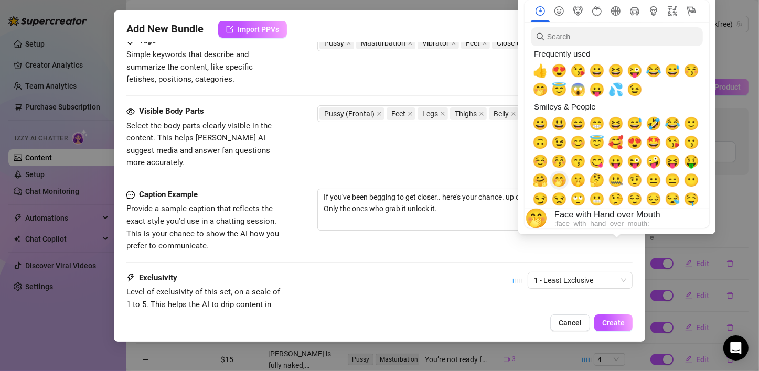
click at [554, 178] on span "🤭" at bounding box center [559, 180] width 16 height 15
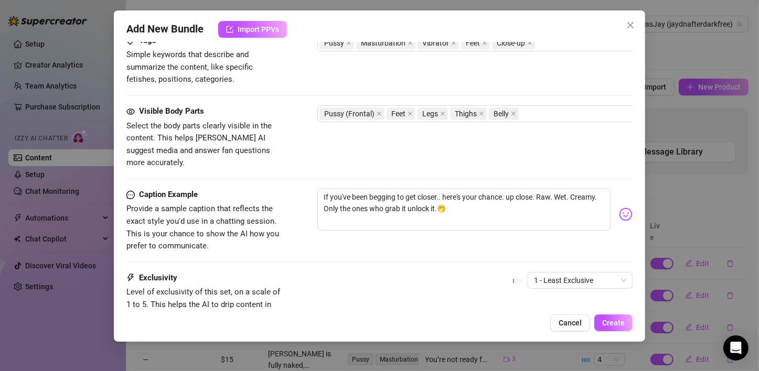
click at [426, 230] on div "Caption Example Provide a sample caption that reflects the exact style you'd us…" at bounding box center [379, 221] width 506 height 64
click at [553, 273] on span "1 - Least Exclusive" at bounding box center [580, 281] width 92 height 16
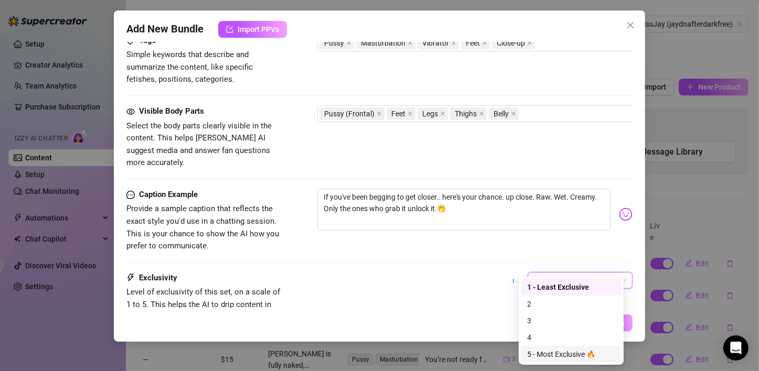
click at [545, 355] on div "5 - Most Exclusive 🔥" at bounding box center [571, 355] width 88 height 12
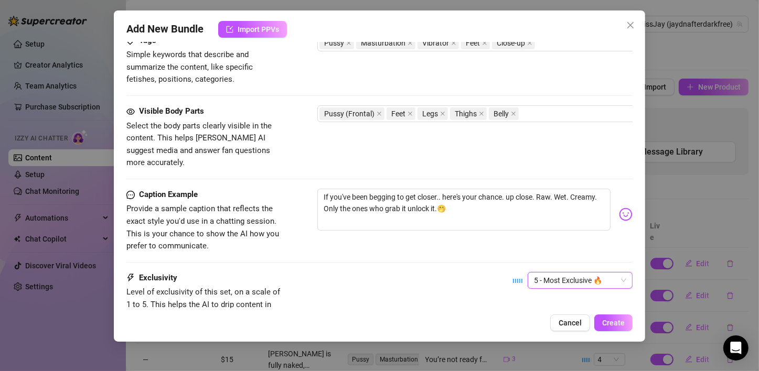
click at [394, 272] on div "Exclusivity Level of exclusivity of this set, on a scale of 1 to 5. This helps …" at bounding box center [379, 297] width 506 height 51
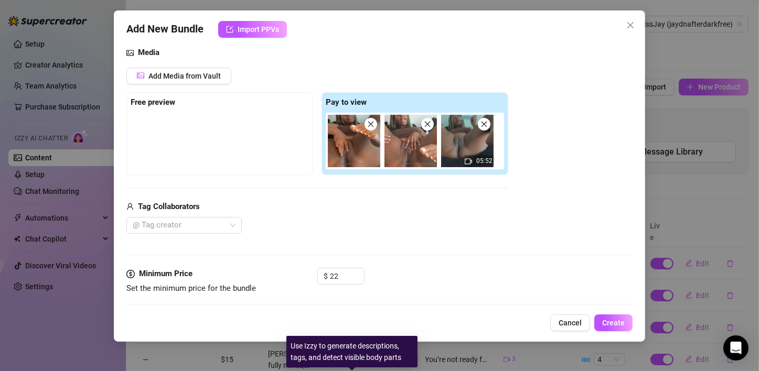
scroll to position [52, 0]
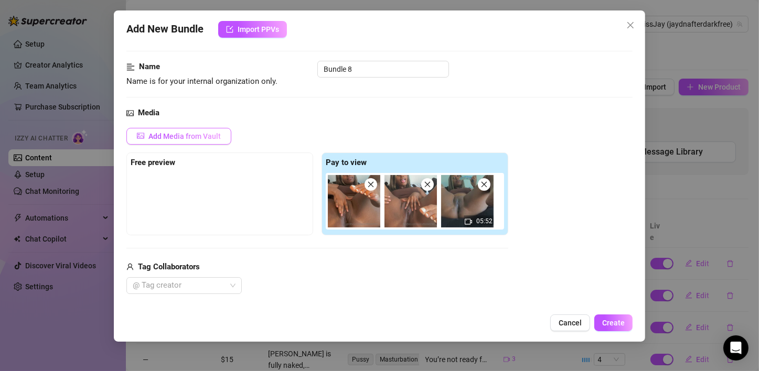
click at [188, 144] on button "Add Media from Vault" at bounding box center [178, 136] width 105 height 17
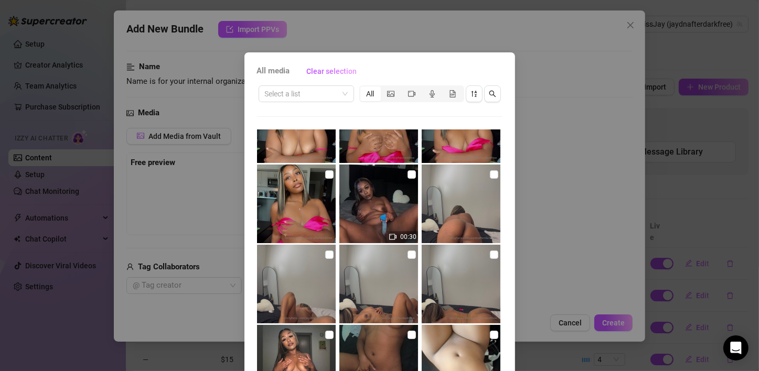
scroll to position [210, 0]
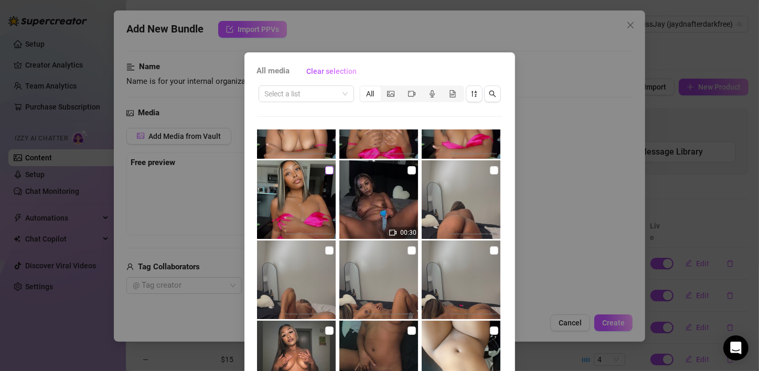
click at [325, 171] on input "checkbox" at bounding box center [329, 170] width 8 height 8
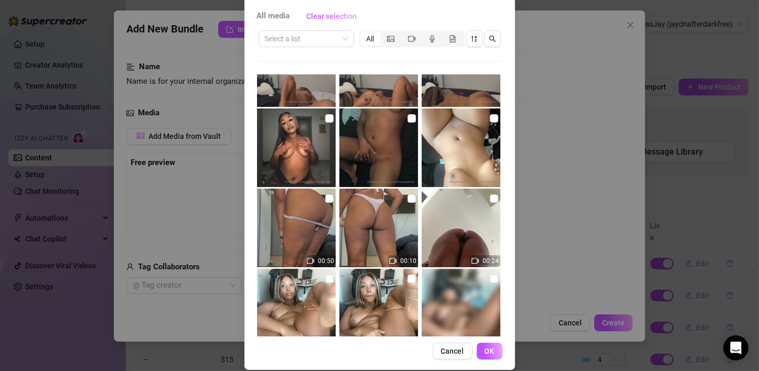
scroll to position [67, 0]
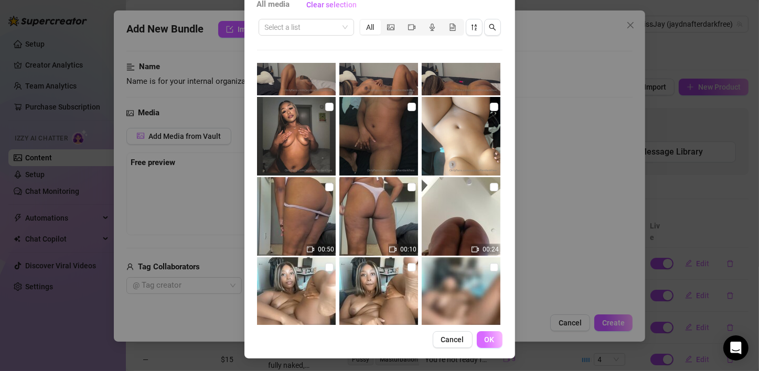
click at [486, 340] on span "OK" at bounding box center [490, 340] width 10 height 8
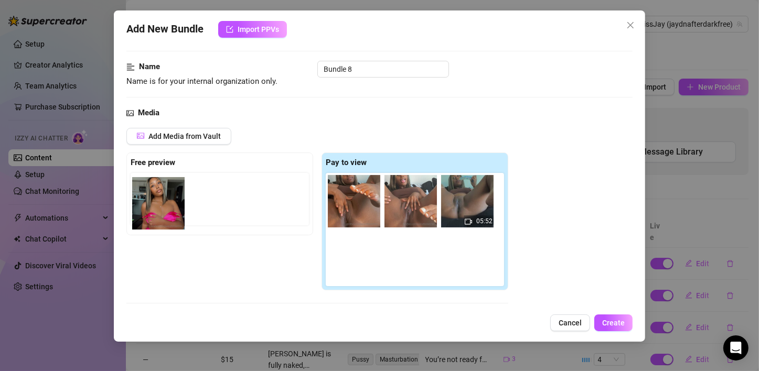
drag, startPoint x: 355, startPoint y: 272, endPoint x: 157, endPoint y: 218, distance: 205.5
click at [157, 218] on div "Free preview Pay to view 05:52" at bounding box center [317, 222] width 382 height 138
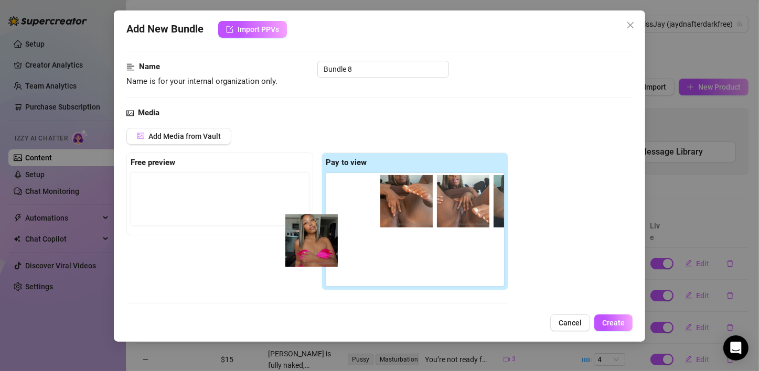
drag, startPoint x: 329, startPoint y: 265, endPoint x: 344, endPoint y: 251, distance: 20.8
click at [319, 248] on div "Free preview Pay to view 05:52" at bounding box center [317, 222] width 382 height 138
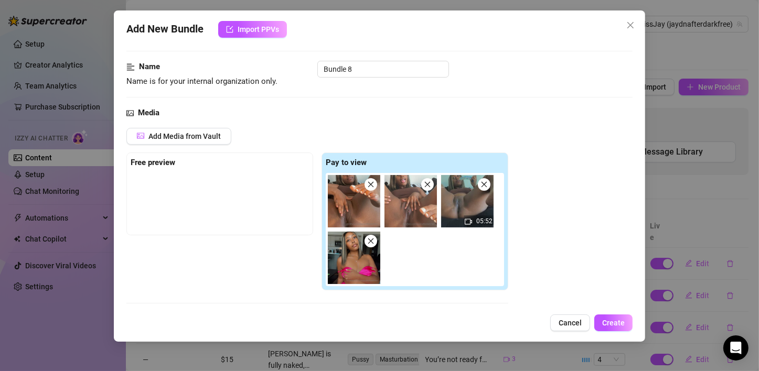
click at [371, 248] on img at bounding box center [354, 258] width 52 height 52
click at [373, 241] on icon "close" at bounding box center [370, 241] width 7 height 7
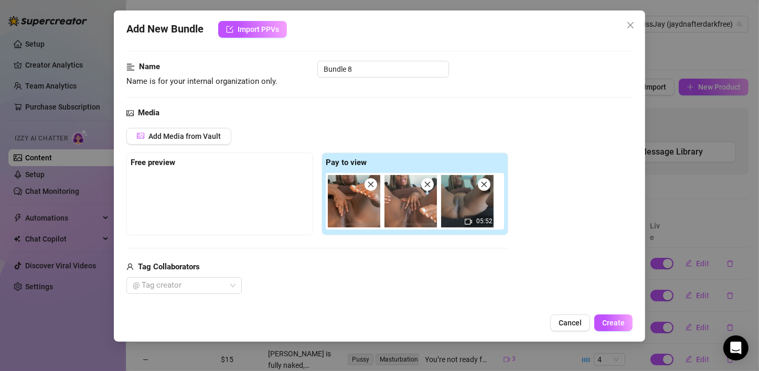
click at [184, 201] on div at bounding box center [220, 199] width 178 height 52
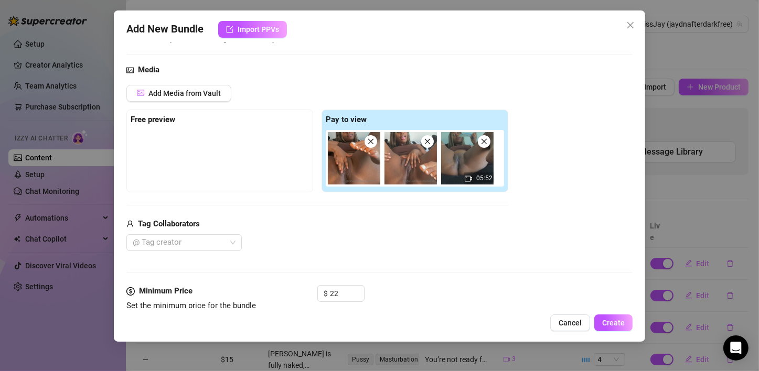
scroll to position [105, 0]
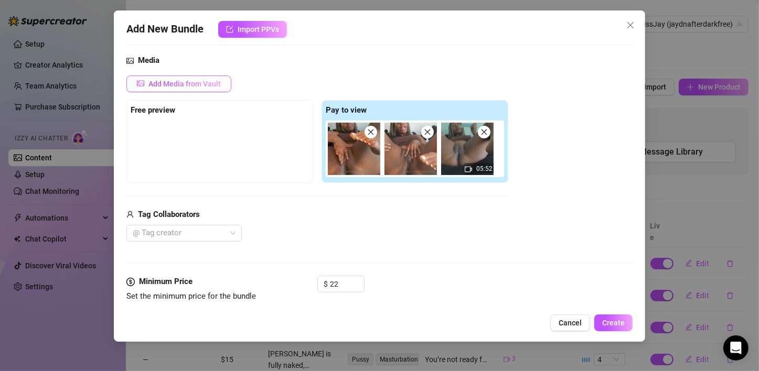
click at [160, 78] on button "Add Media from Vault" at bounding box center [178, 84] width 105 height 17
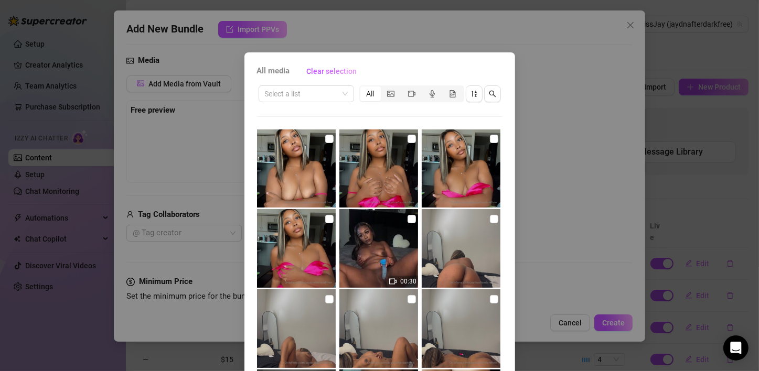
scroll to position [160, 0]
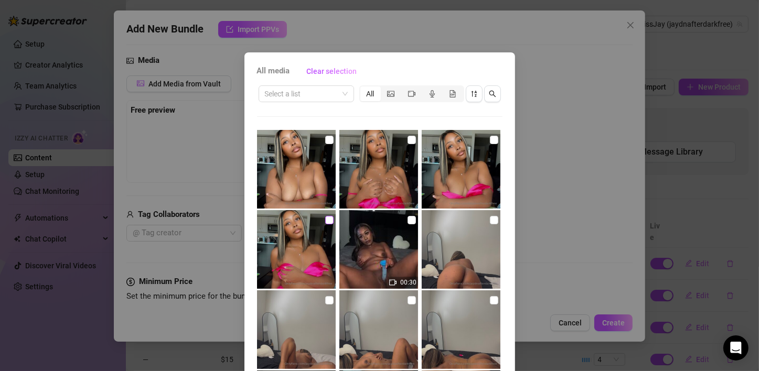
click at [325, 219] on input "checkbox" at bounding box center [329, 220] width 8 height 8
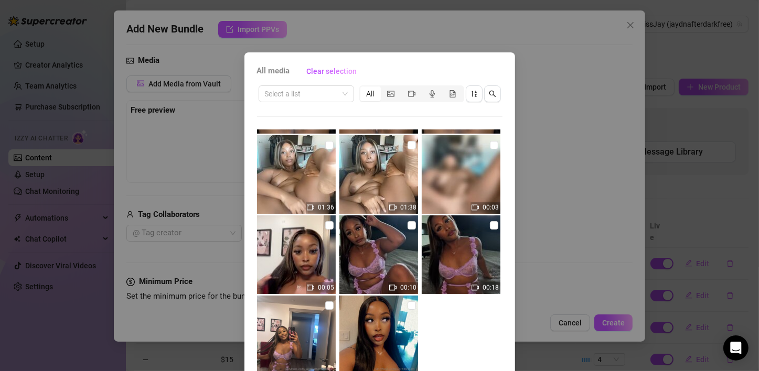
scroll to position [67, 0]
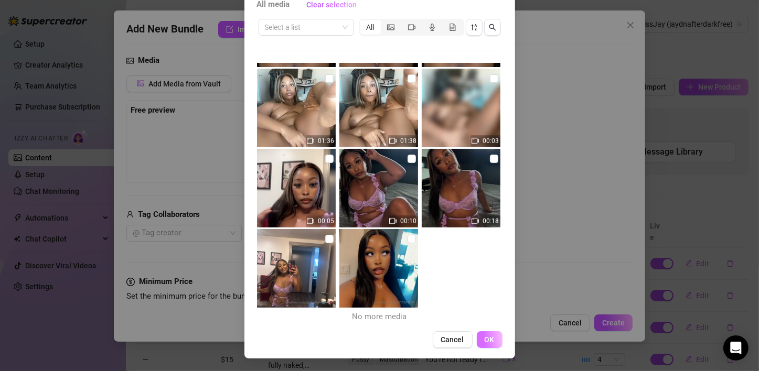
click at [490, 339] on button "OK" at bounding box center [490, 339] width 26 height 17
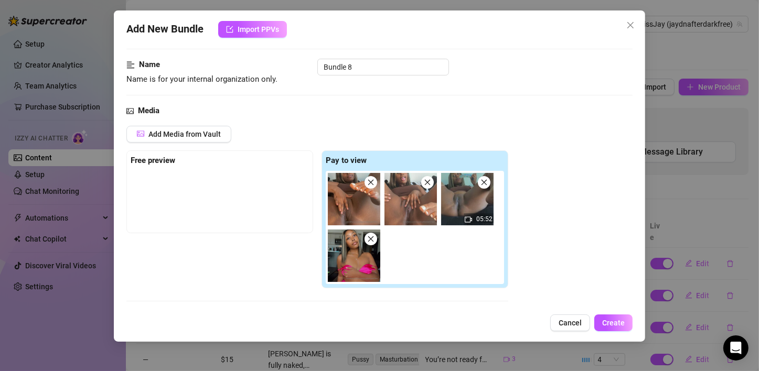
scroll to position [52, 0]
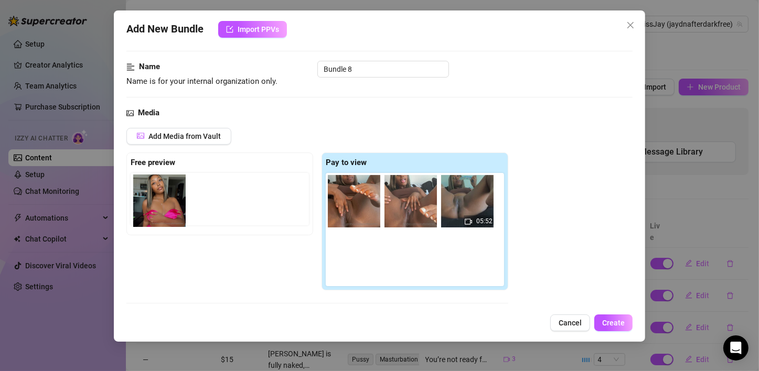
drag, startPoint x: 350, startPoint y: 263, endPoint x: 151, endPoint y: 207, distance: 207.7
click at [151, 207] on div "Free preview Pay to view 05:52" at bounding box center [317, 222] width 382 height 138
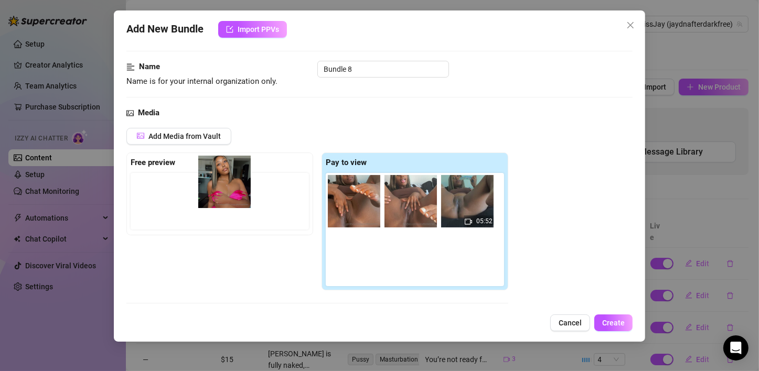
drag, startPoint x: 338, startPoint y: 268, endPoint x: 207, endPoint y: 192, distance: 151.1
click at [207, 192] on div "Free preview Pay to view 05:52" at bounding box center [317, 222] width 382 height 138
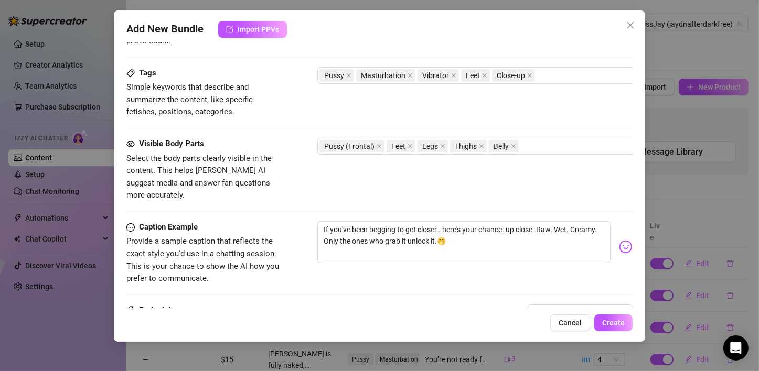
scroll to position [524, 0]
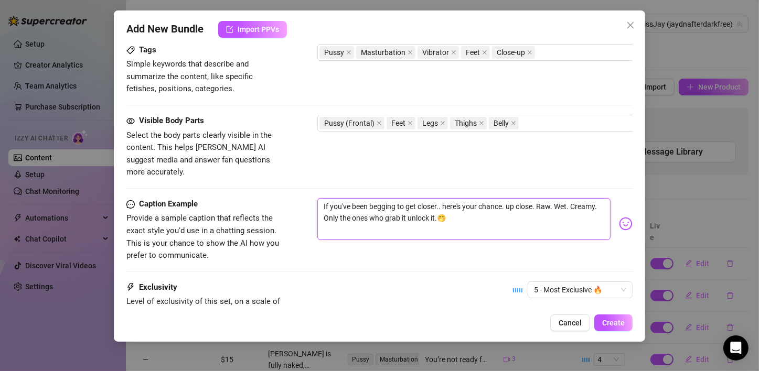
click at [508, 209] on textarea "If you've been begging to get closer.. here's your chance. up close. Raw. Wet. …" at bounding box center [463, 219] width 293 height 42
click at [603, 316] on button "Create" at bounding box center [613, 323] width 38 height 17
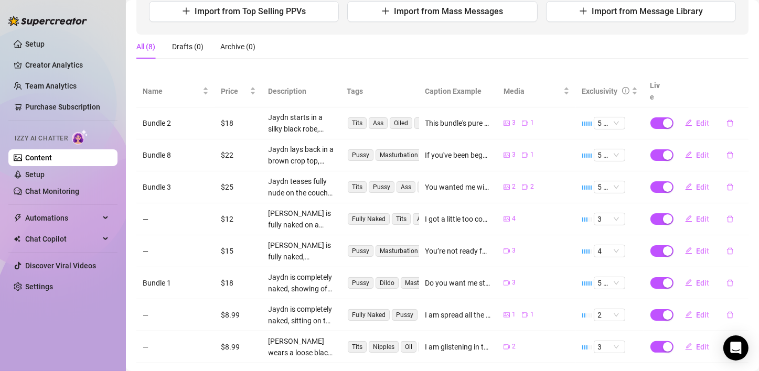
scroll to position [151, 0]
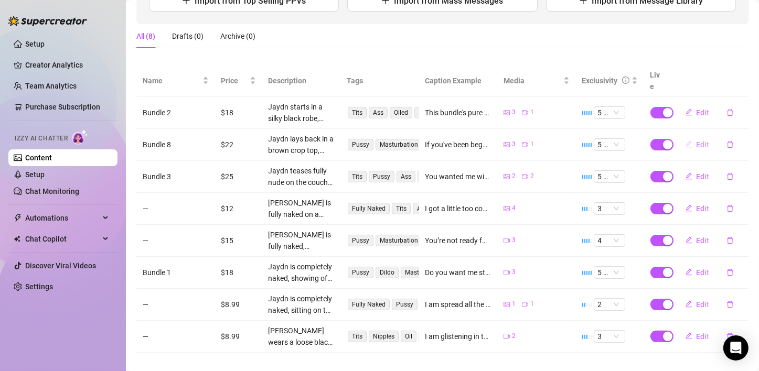
click at [696, 141] on span "Edit" at bounding box center [702, 145] width 13 height 8
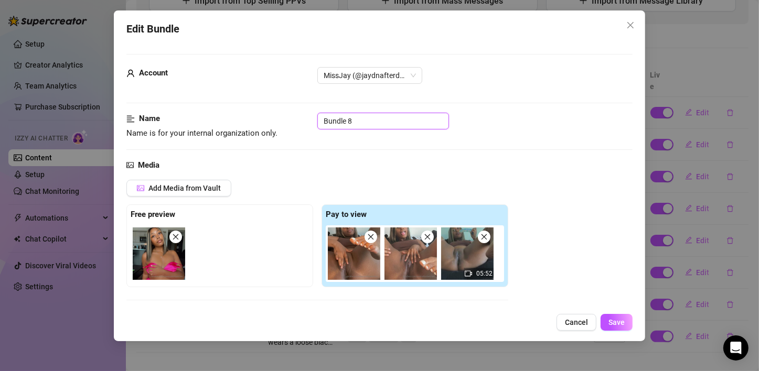
click at [385, 121] on input "Bundle 8" at bounding box center [383, 121] width 132 height 17
click at [618, 326] on span "Save" at bounding box center [616, 322] width 16 height 8
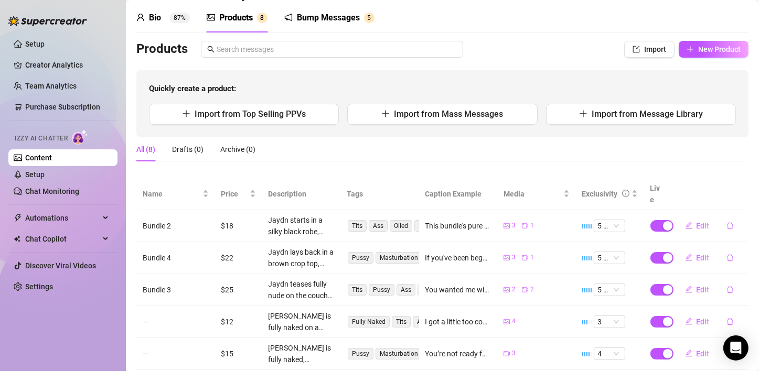
scroll to position [0, 0]
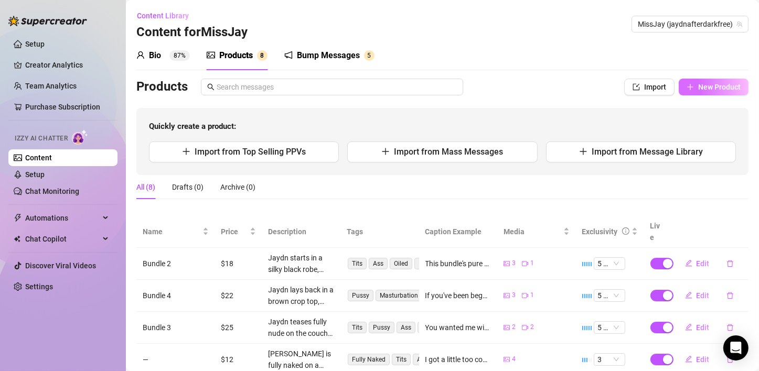
click at [698, 82] on button "New Product" at bounding box center [714, 87] width 70 height 17
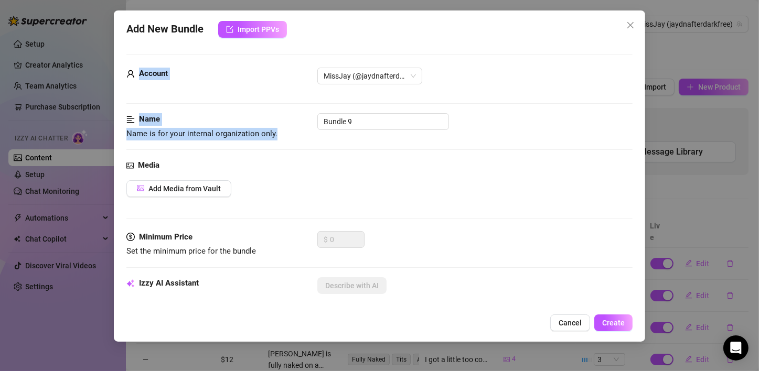
drag, startPoint x: 419, startPoint y: 30, endPoint x: 473, endPoint y: 95, distance: 83.8
click at [425, 137] on div "Add New Bundle Import PPVs Account MissJay (@jaydnafterdarkfree) Name Name is f…" at bounding box center [379, 175] width 531 height 331
click at [629, 22] on icon "close" at bounding box center [630, 25] width 8 height 8
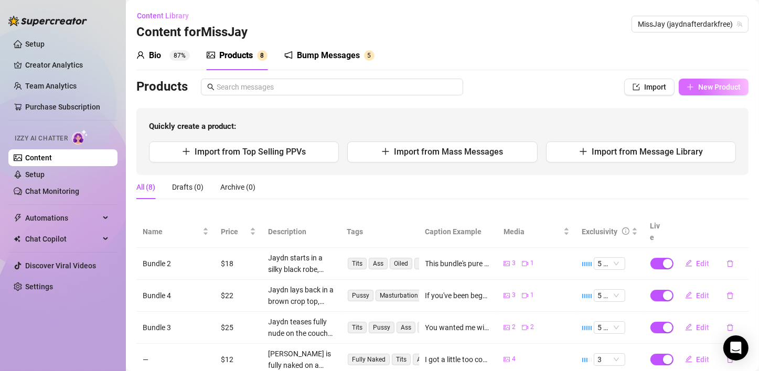
click at [695, 81] on button "New Product" at bounding box center [714, 87] width 70 height 17
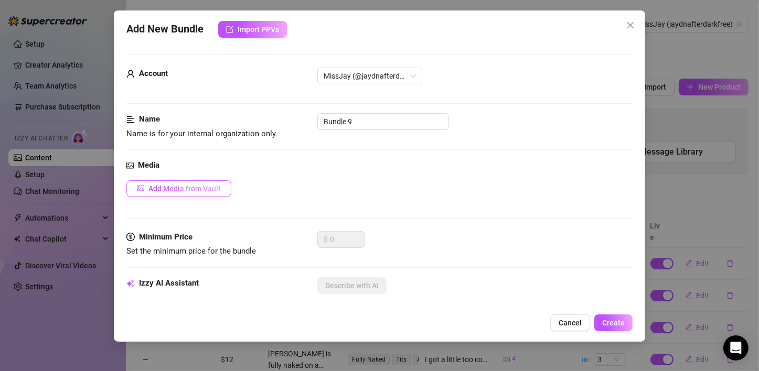
click at [186, 180] on button "Add Media from Vault" at bounding box center [178, 188] width 105 height 17
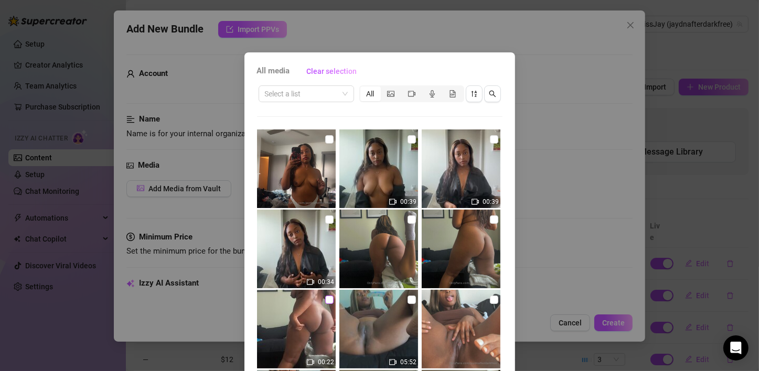
click at [325, 298] on input "checkbox" at bounding box center [329, 300] width 8 height 8
click at [490, 218] on input "checkbox" at bounding box center [494, 220] width 8 height 8
click at [398, 219] on img at bounding box center [378, 249] width 79 height 79
click at [407, 219] on input "checkbox" at bounding box center [411, 220] width 8 height 8
click at [325, 221] on input "checkbox" at bounding box center [329, 220] width 8 height 8
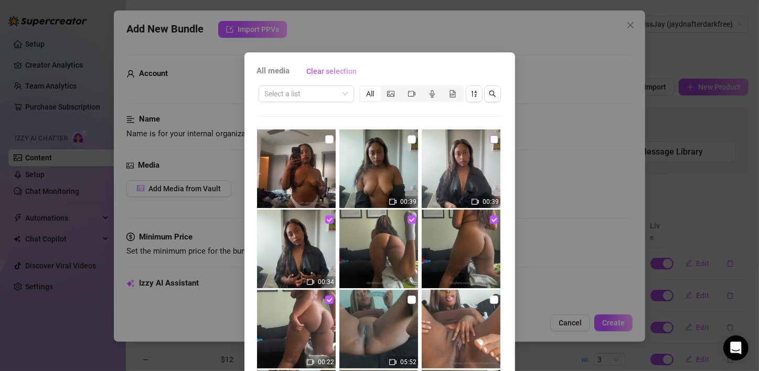
click at [490, 137] on input "checkbox" at bounding box center [494, 139] width 8 height 8
click at [407, 140] on input "checkbox" at bounding box center [411, 139] width 8 height 8
click at [325, 141] on input "checkbox" at bounding box center [329, 139] width 8 height 8
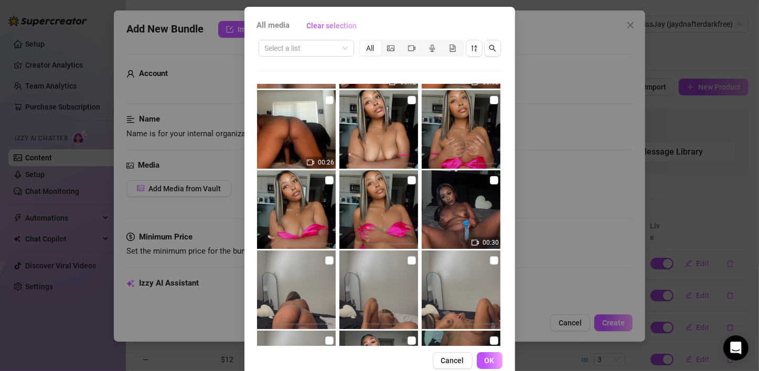
scroll to position [67, 0]
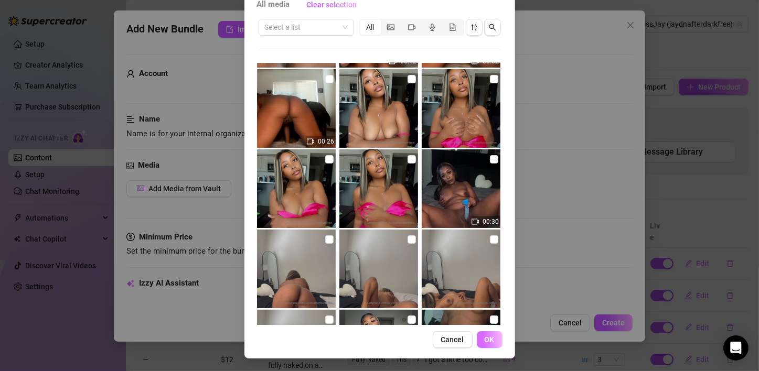
click at [486, 338] on span "OK" at bounding box center [490, 340] width 10 height 8
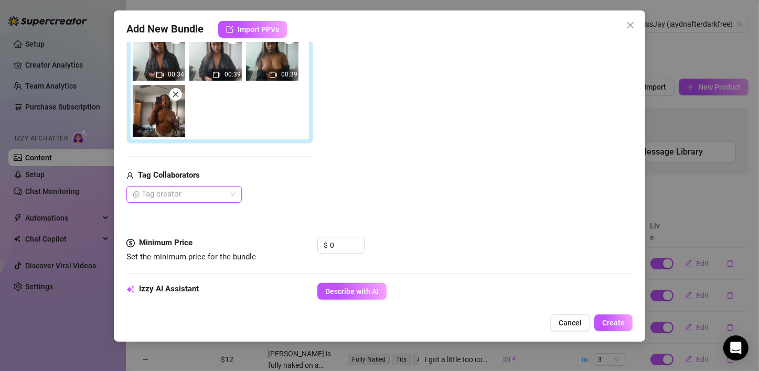
scroll to position [324, 0]
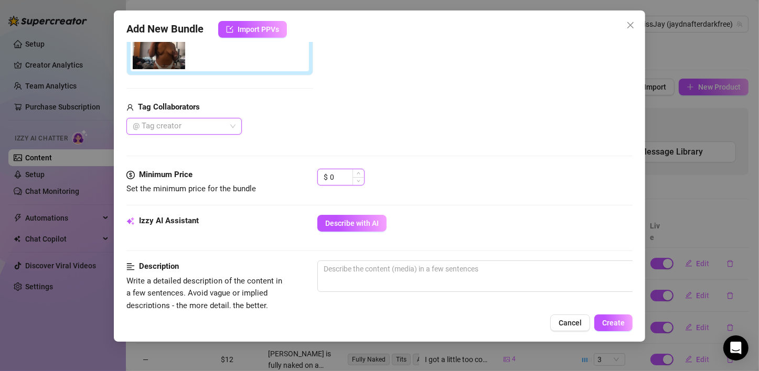
click at [346, 177] on input "0" at bounding box center [347, 177] width 34 height 16
drag, startPoint x: 346, startPoint y: 177, endPoint x: 282, endPoint y: 163, distance: 66.0
click at [282, 163] on form "Account MissJay (@jaydnafterdarkfree) Name Name is for your internal organizati…" at bounding box center [379, 226] width 506 height 993
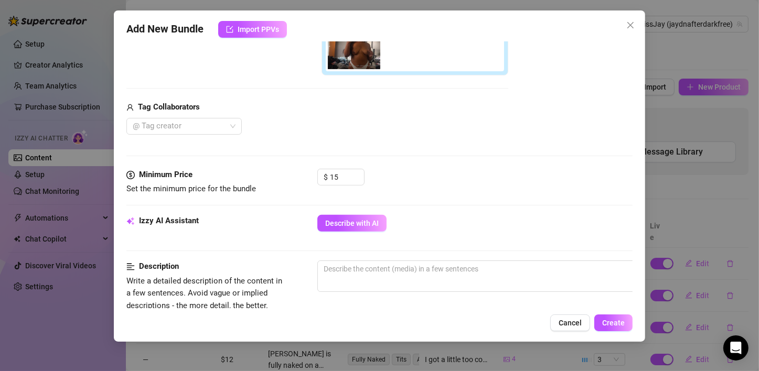
click at [475, 185] on div "$ 15" at bounding box center [474, 182] width 315 height 26
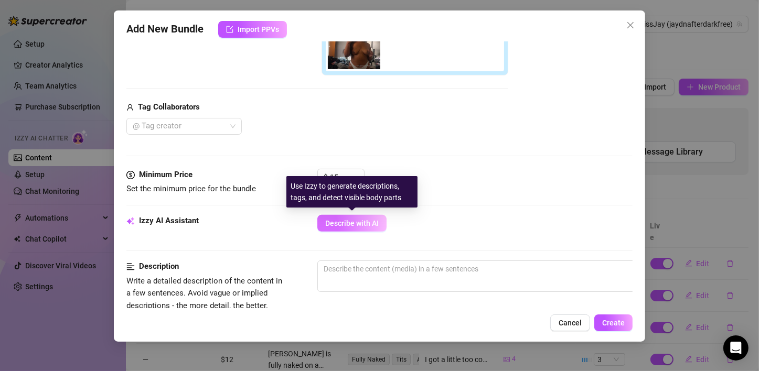
click at [363, 221] on span "Describe with AI" at bounding box center [351, 223] width 53 height 8
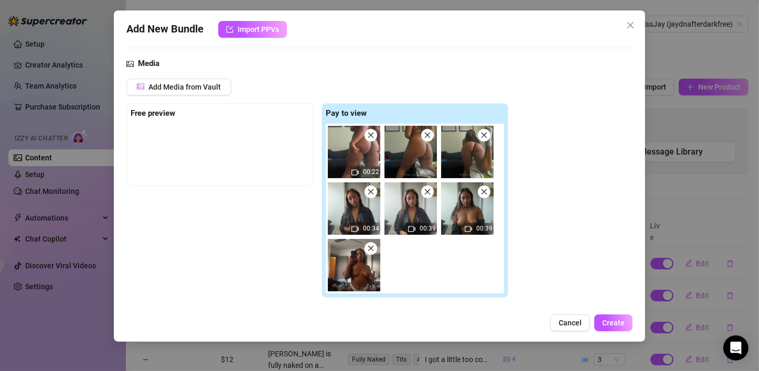
scroll to position [62, 0]
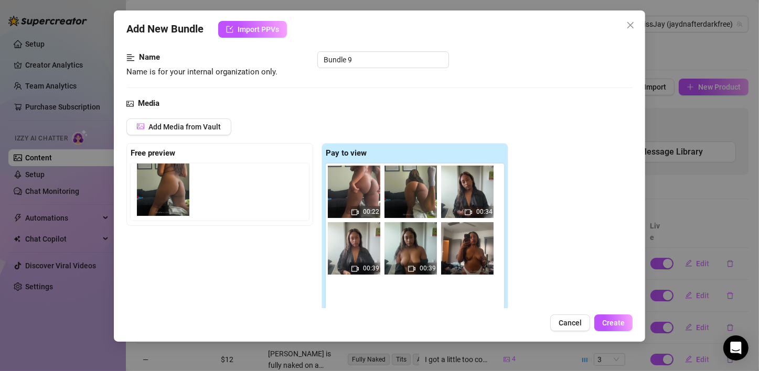
drag, startPoint x: 423, startPoint y: 200, endPoint x: 173, endPoint y: 200, distance: 249.6
click at [173, 200] on div "Free preview Pay to view 00:22 00:34 00:39 00:39" at bounding box center [317, 240] width 382 height 195
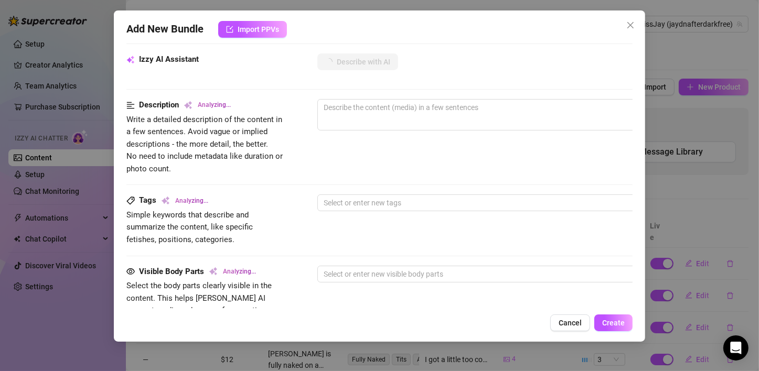
scroll to position [534, 0]
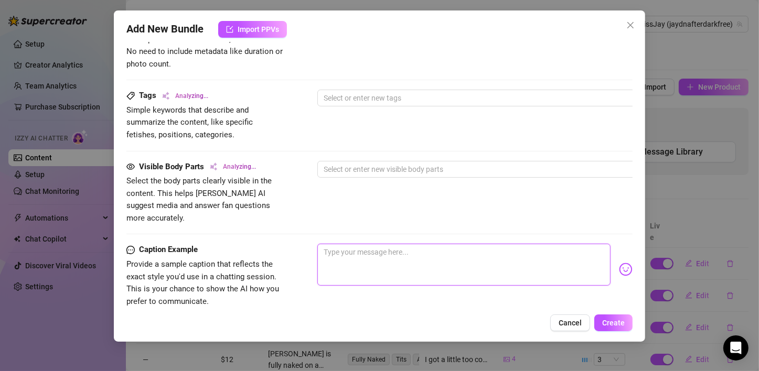
click at [366, 244] on textarea at bounding box center [463, 265] width 293 height 42
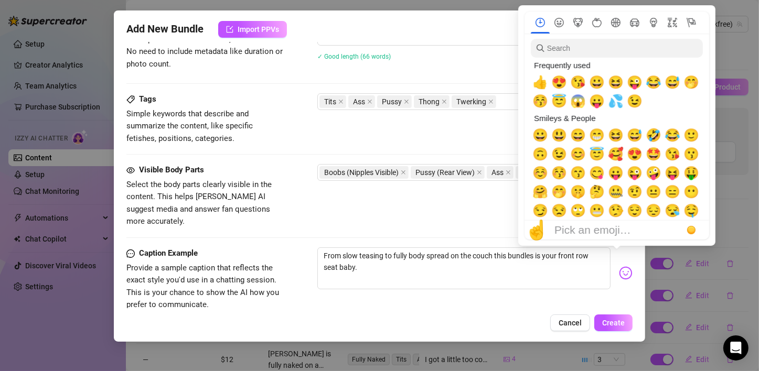
click at [619, 266] on img at bounding box center [626, 273] width 14 height 14
click at [611, 177] on span "😛" at bounding box center [616, 173] width 16 height 15
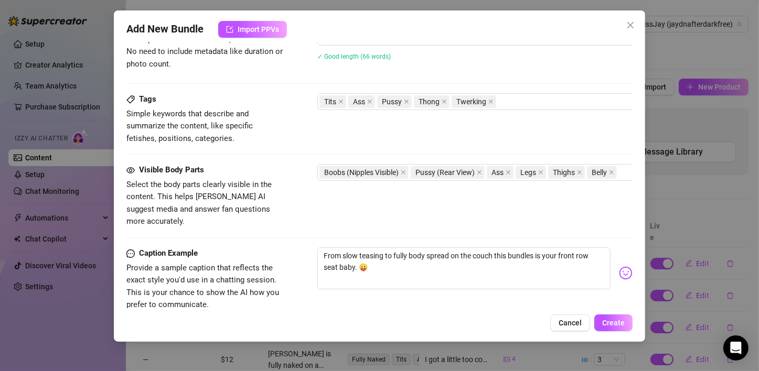
click at [413, 208] on div "Visible Body Parts Select the body parts clearly visible in the content. This h…" at bounding box center [379, 196] width 506 height 64
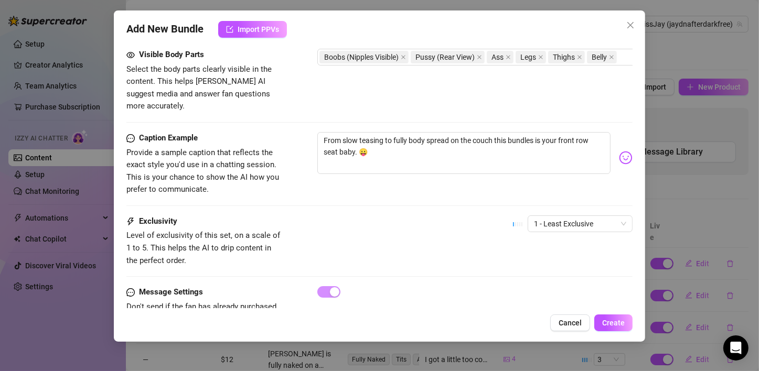
scroll to position [680, 0]
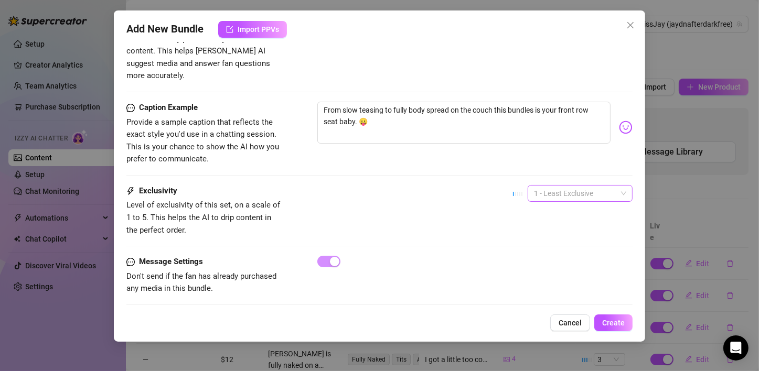
click at [577, 186] on span "1 - Least Exclusive" at bounding box center [580, 194] width 92 height 16
click at [554, 233] on div "3" at bounding box center [571, 234] width 88 height 12
click at [454, 256] on div at bounding box center [474, 262] width 315 height 12
click at [603, 324] on span "Create" at bounding box center [613, 323] width 23 height 8
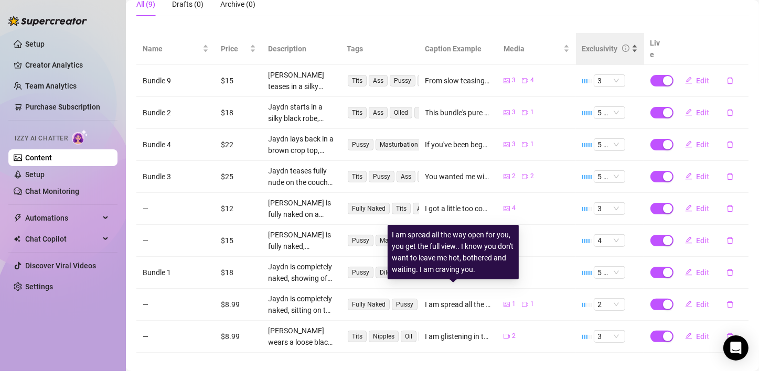
scroll to position [0, 0]
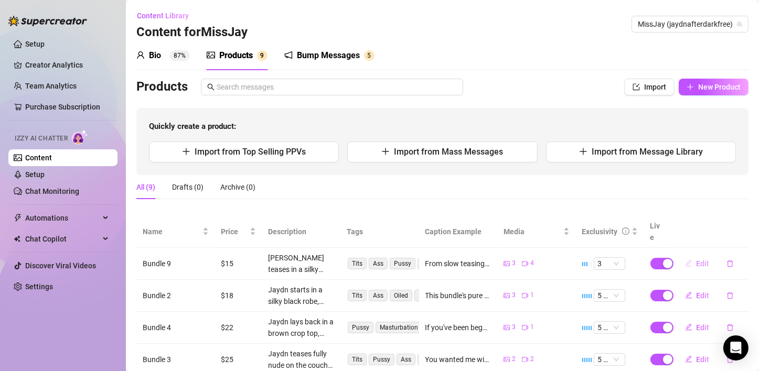
click at [688, 255] on button "Edit" at bounding box center [697, 263] width 41 height 17
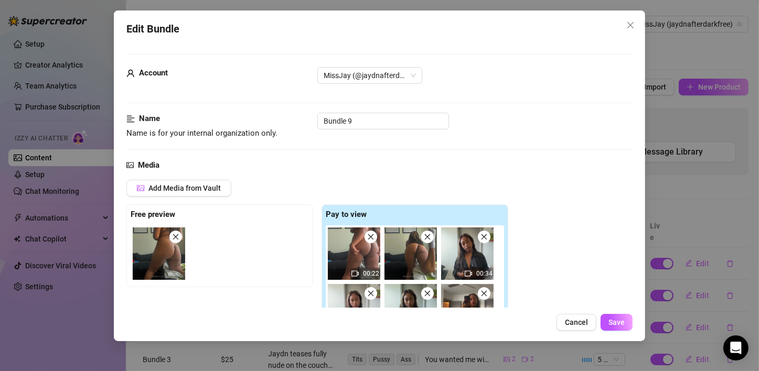
click at [277, 111] on div "Account MissJay (@jaydnafterdarkfree)" at bounding box center [379, 90] width 506 height 46
click at [356, 124] on input "Bundle 9" at bounding box center [383, 121] width 132 height 17
click at [611, 318] on span "Save" at bounding box center [616, 322] width 16 height 8
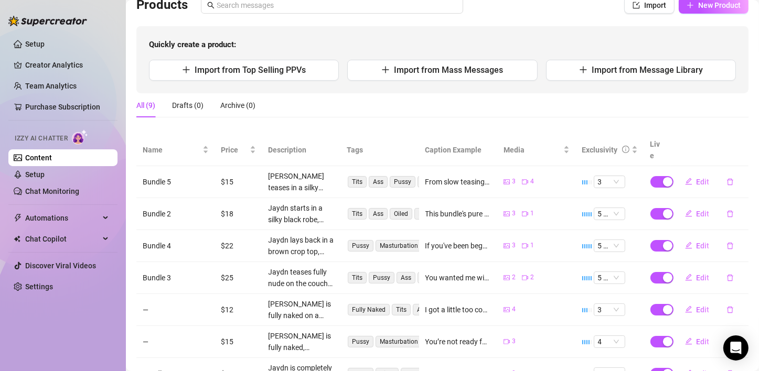
scroll to position [105, 0]
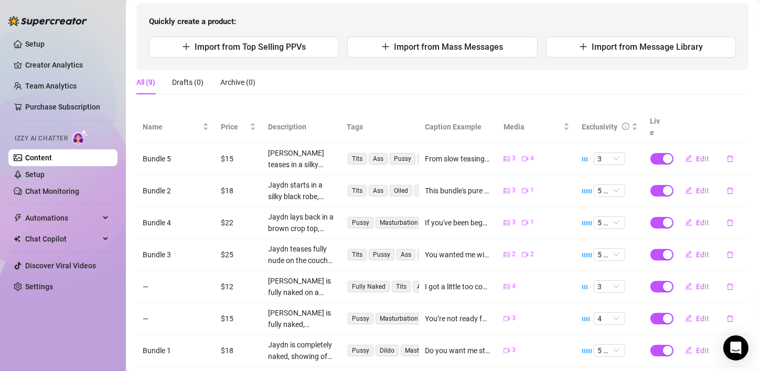
click at [25, 154] on link "Content" at bounding box center [38, 158] width 27 height 8
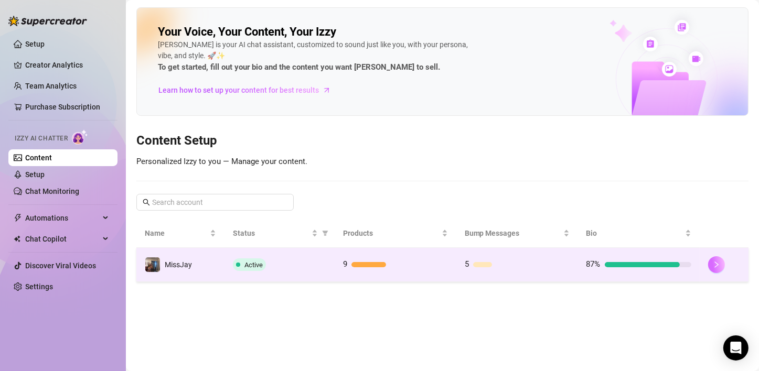
click at [715, 263] on icon "right" at bounding box center [716, 264] width 7 height 7
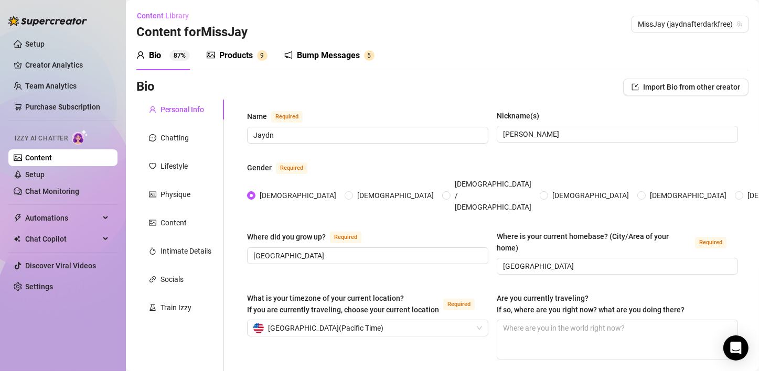
click at [245, 56] on div "Products" at bounding box center [236, 55] width 34 height 13
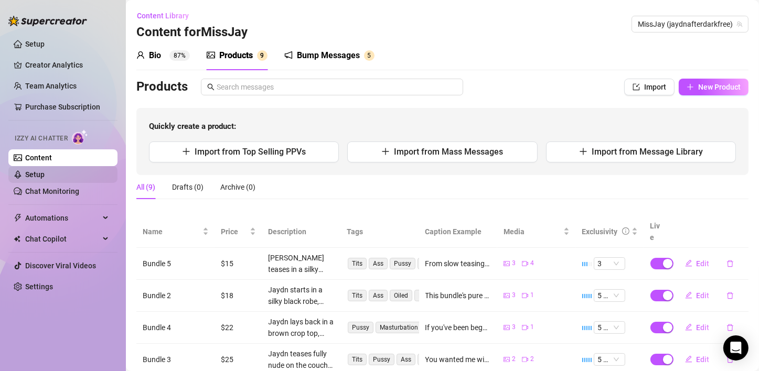
click at [45, 177] on link "Setup" at bounding box center [34, 174] width 19 height 8
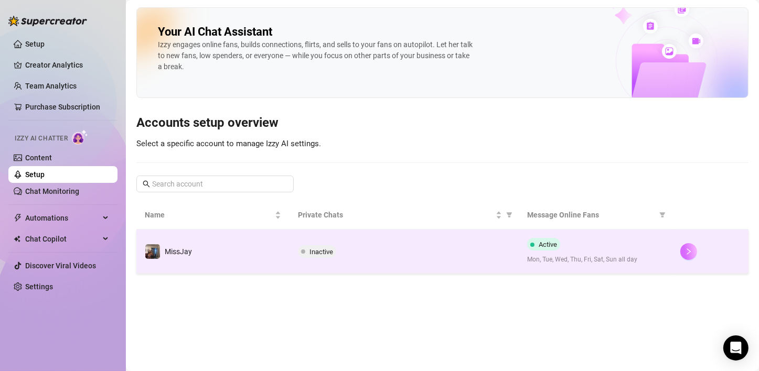
click at [685, 256] on button "button" at bounding box center [688, 251] width 17 height 17
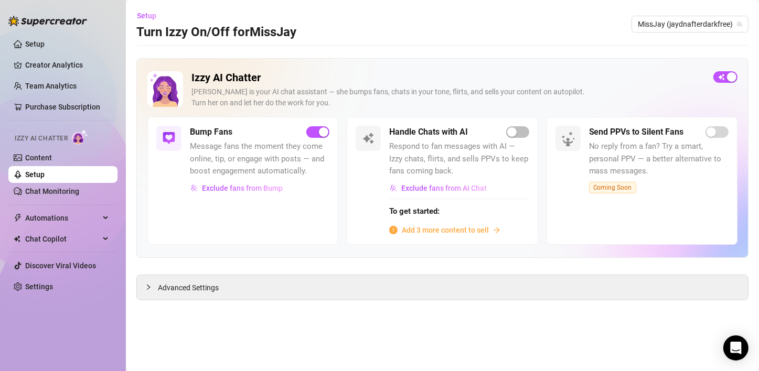
click at [239, 229] on div "Bump Fans Message fans the moment they come online, tip, or engage with posts —…" at bounding box center [242, 180] width 191 height 127
click at [75, 270] on link "Discover Viral Videos" at bounding box center [60, 266] width 71 height 8
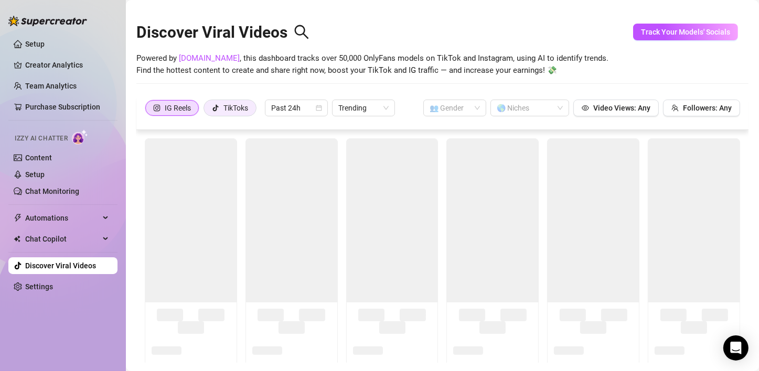
click at [214, 102] on div at bounding box center [215, 108] width 7 height 16
click at [207, 111] on input "TikToks" at bounding box center [207, 111] width 0 height 0
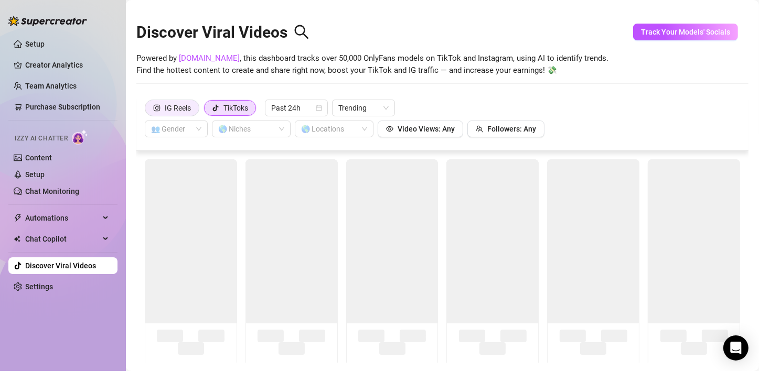
click at [169, 106] on div "IG Reels" at bounding box center [178, 108] width 26 height 16
click at [213, 81] on div "Discover Viral Videos Powered by [DOMAIN_NAME] , this dashboard tracks over 50,…" at bounding box center [442, 51] width 612 height 89
click at [162, 104] on div "IG Reels" at bounding box center [172, 108] width 38 height 16
click at [148, 111] on input "IG Reels" at bounding box center [148, 111] width 0 height 0
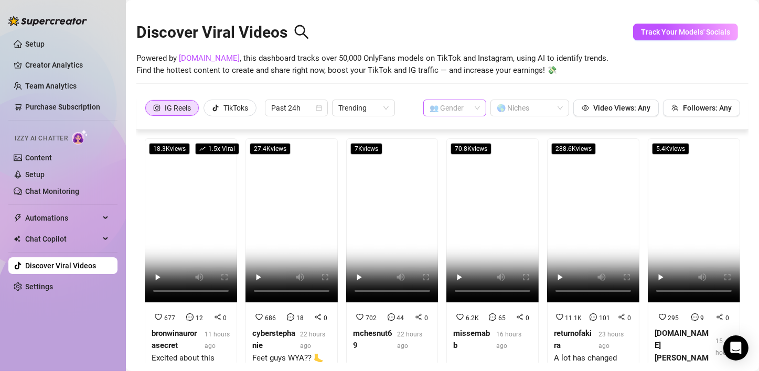
click at [455, 112] on input "search" at bounding box center [450, 108] width 41 height 16
click at [447, 125] on div "👩 [DEMOGRAPHIC_DATA]" at bounding box center [448, 129] width 46 height 12
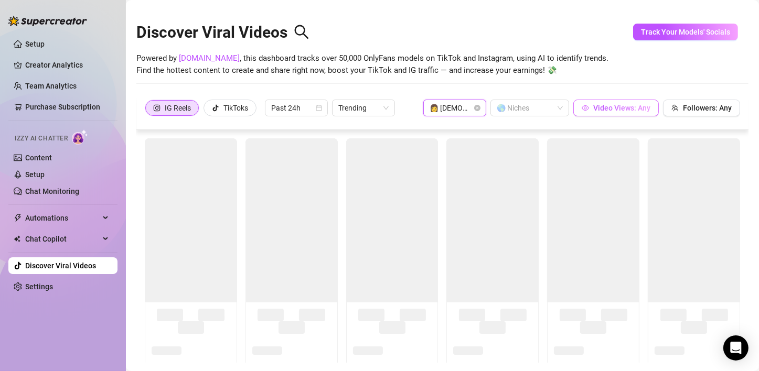
click at [607, 111] on span "Video Views: Any" at bounding box center [621, 108] width 57 height 8
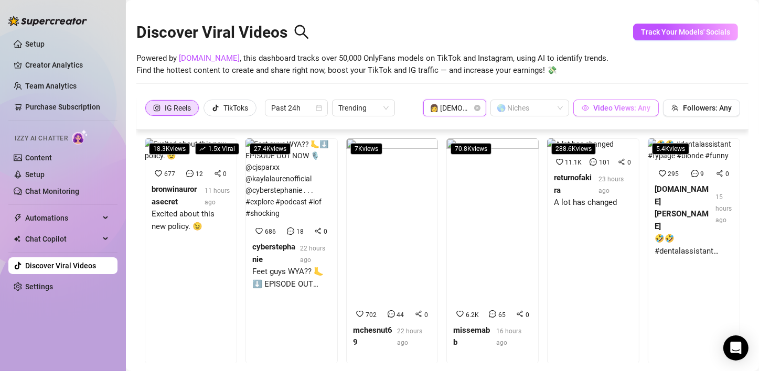
click at [623, 109] on span "Video Views: Any" at bounding box center [621, 108] width 57 height 8
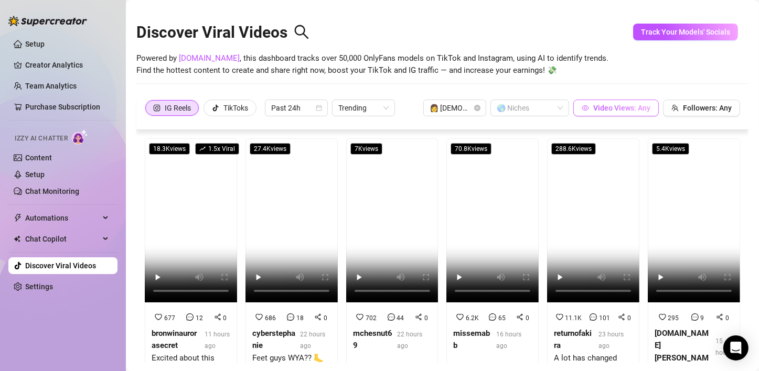
click at [623, 109] on span "Video Views: Any" at bounding box center [621, 108] width 57 height 8
click at [621, 108] on span "Video Views: Any" at bounding box center [621, 108] width 57 height 8
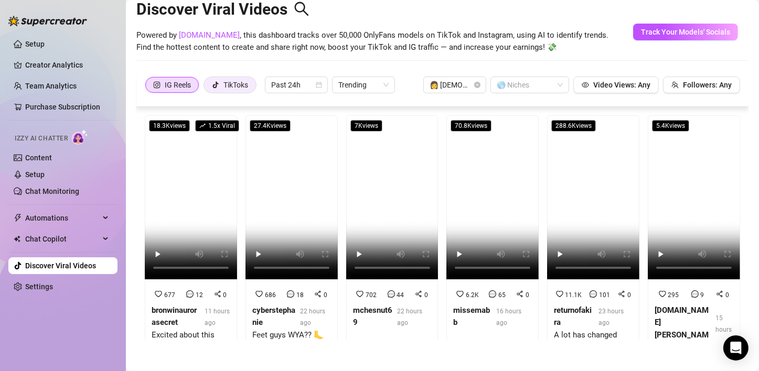
click at [226, 86] on div "TikToks" at bounding box center [235, 85] width 25 height 16
click at [207, 88] on input "TikToks" at bounding box center [207, 88] width 0 height 0
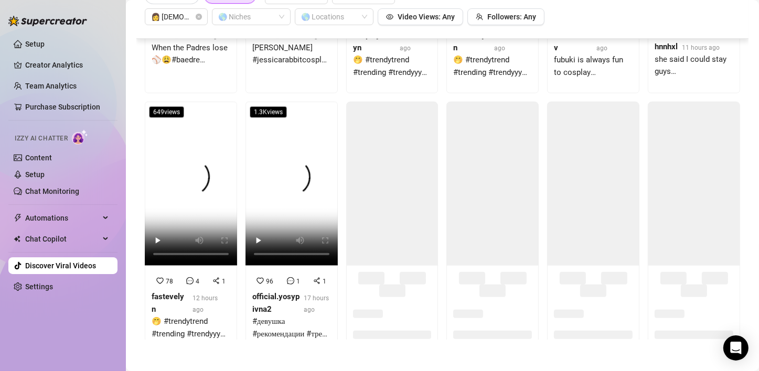
scroll to position [734, 0]
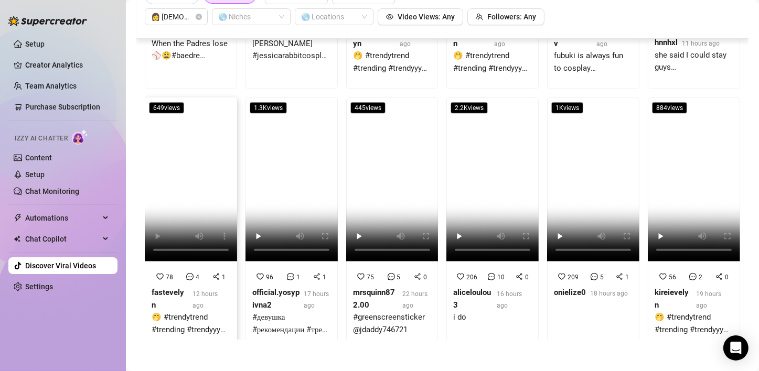
click at [187, 287] on div "fastevelyn 12 hours ago" at bounding box center [191, 299] width 79 height 25
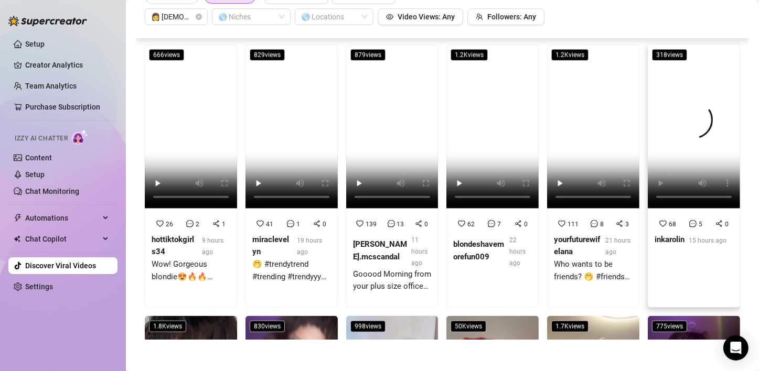
scroll to position [996, 0]
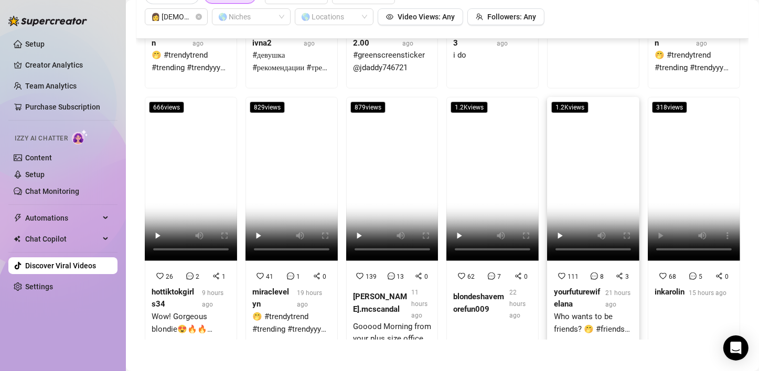
click at [572, 286] on div "yourfuturewifelana" at bounding box center [577, 298] width 47 height 25
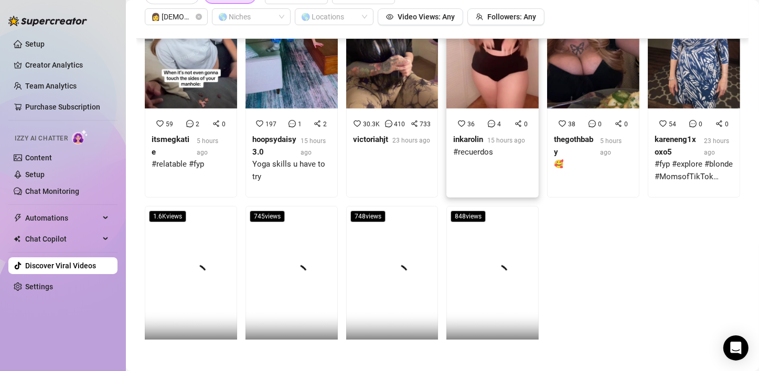
scroll to position [4047, 0]
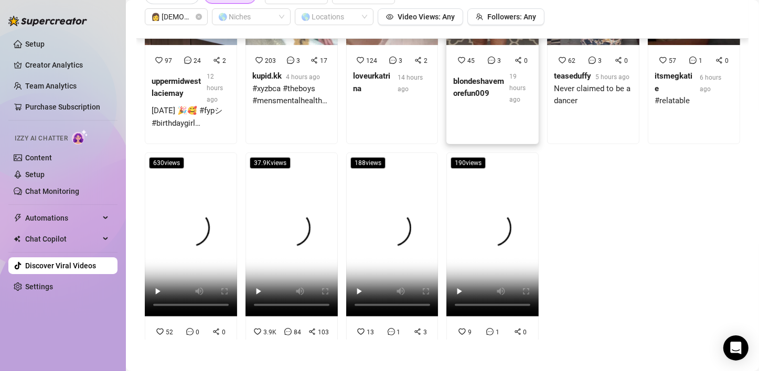
scroll to position [4136, 0]
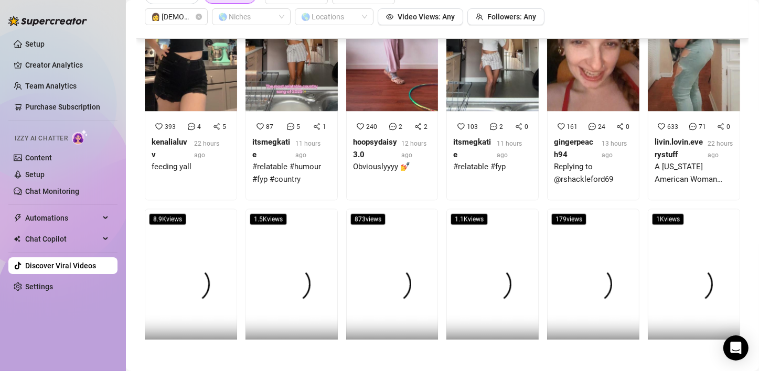
scroll to position [2247, 0]
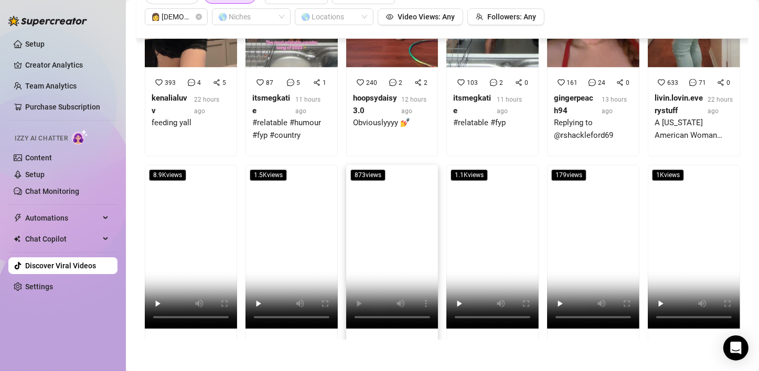
click at [356, 355] on strong "ariesbaddie.x" at bounding box center [374, 366] width 42 height 22
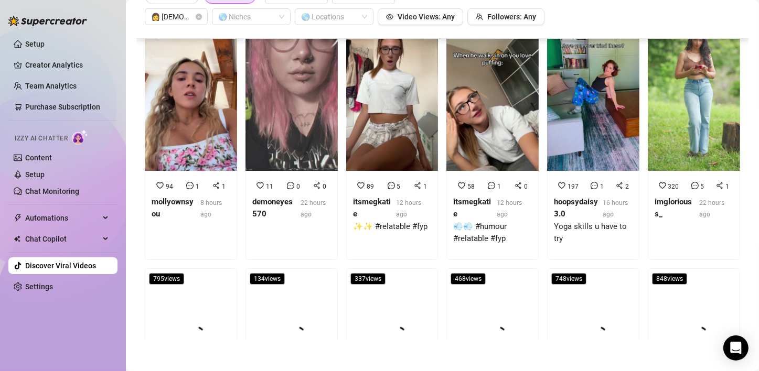
scroll to position [3505, 0]
